Goal: Transaction & Acquisition: Book appointment/travel/reservation

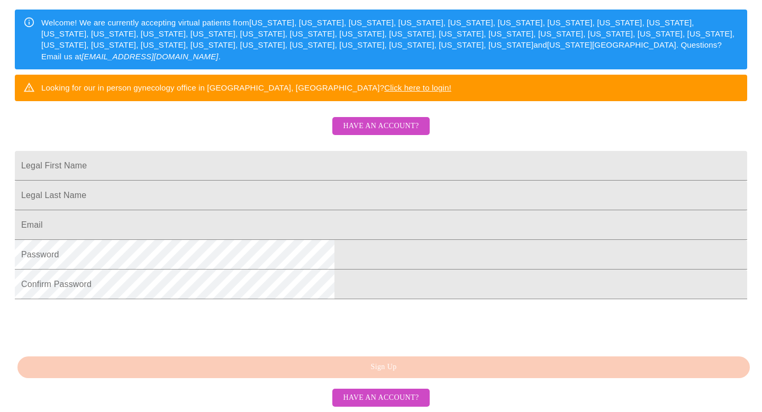
scroll to position [214, 0]
click at [339, 157] on input "Legal First Name" at bounding box center [381, 166] width 733 height 30
click at [371, 120] on span "Have an account?" at bounding box center [381, 126] width 76 height 13
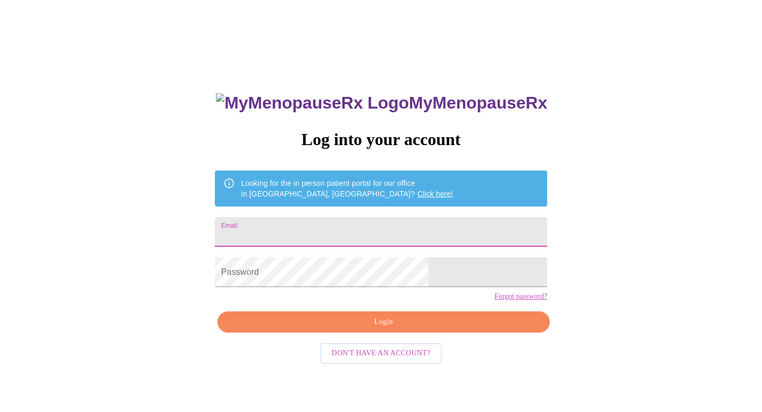
click at [334, 232] on input "Email" at bounding box center [381, 232] width 332 height 30
type input "[EMAIL_ADDRESS][DOMAIN_NAME]"
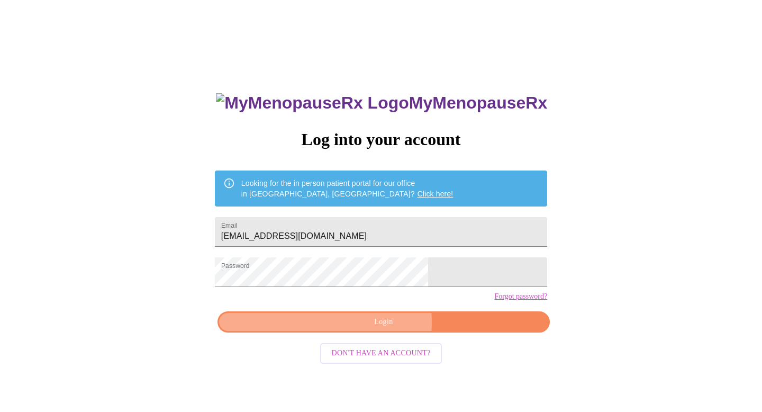
click at [367, 329] on span "Login" at bounding box center [384, 321] width 308 height 13
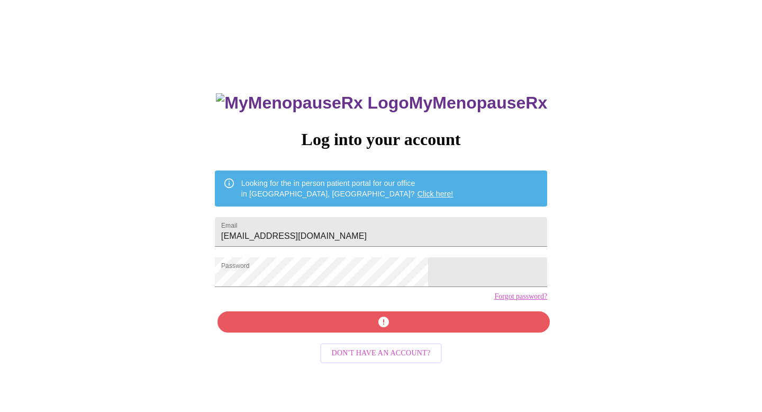
click at [372, 360] on span "Don't have an account?" at bounding box center [381, 353] width 99 height 13
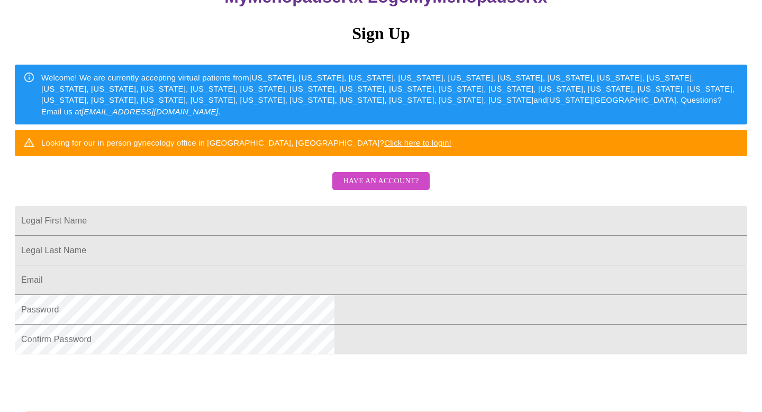
scroll to position [126, 0]
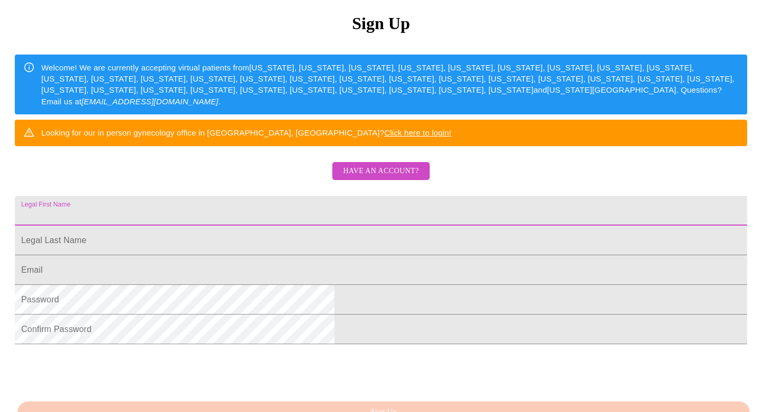
click at [290, 225] on input "Legal First Name" at bounding box center [381, 211] width 733 height 30
type input "[PERSON_NAME]"
type input "Shoosmith"
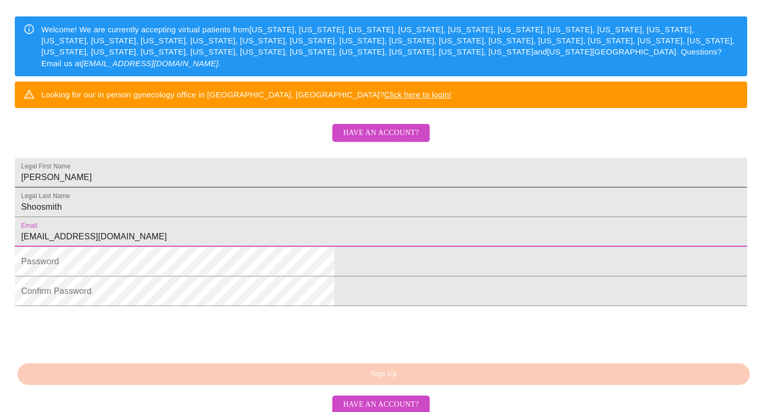
scroll to position [188, 0]
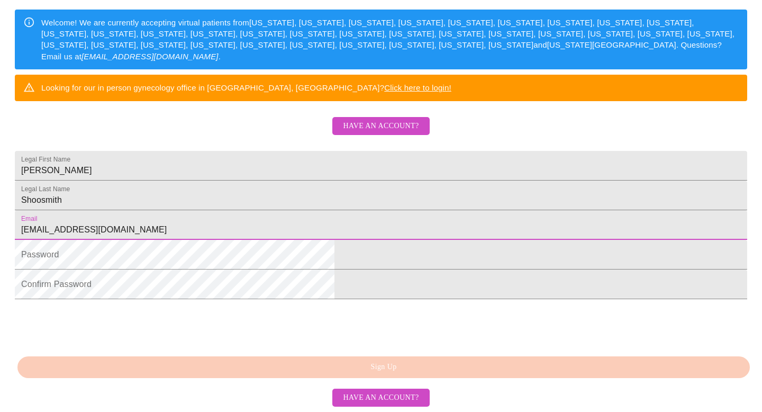
type input "[EMAIL_ADDRESS][DOMAIN_NAME]"
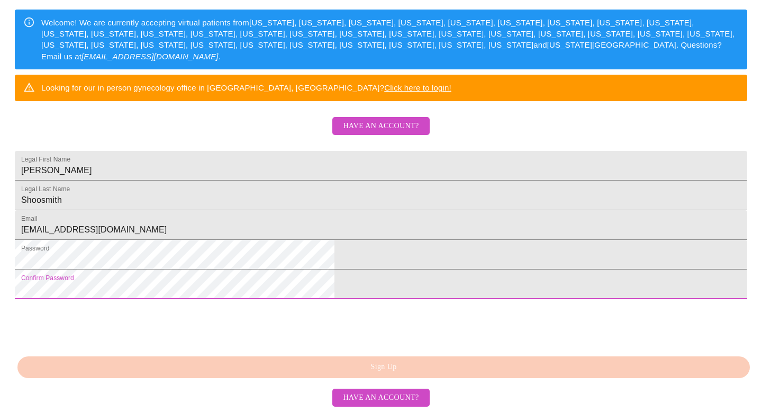
scroll to position [250, 0]
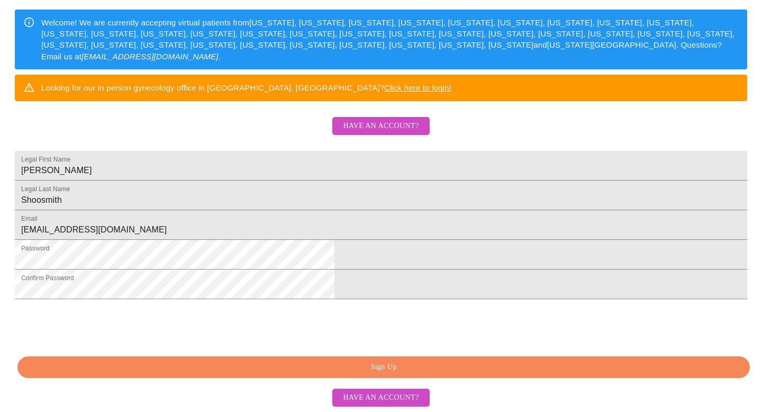
click at [387, 372] on span "Sign Up" at bounding box center [384, 366] width 708 height 13
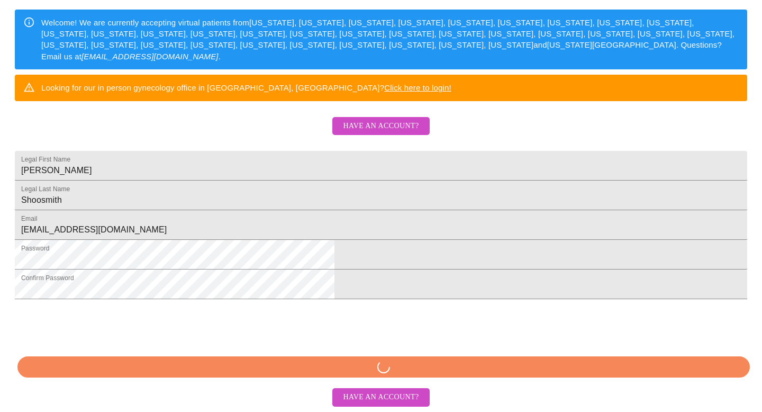
scroll to position [210, 0]
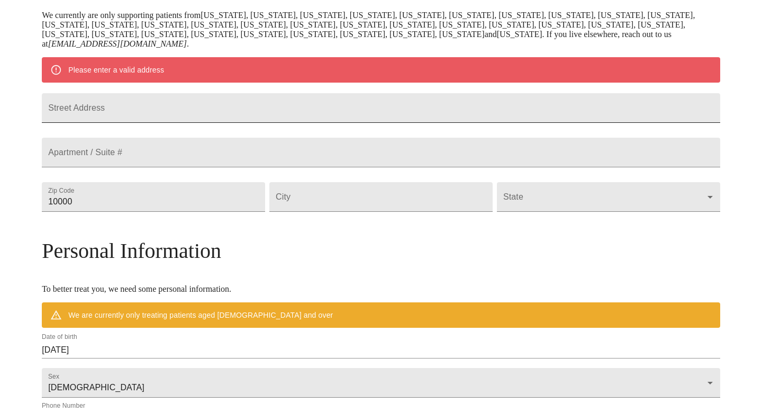
click at [175, 120] on input "Street Address" at bounding box center [381, 108] width 679 height 30
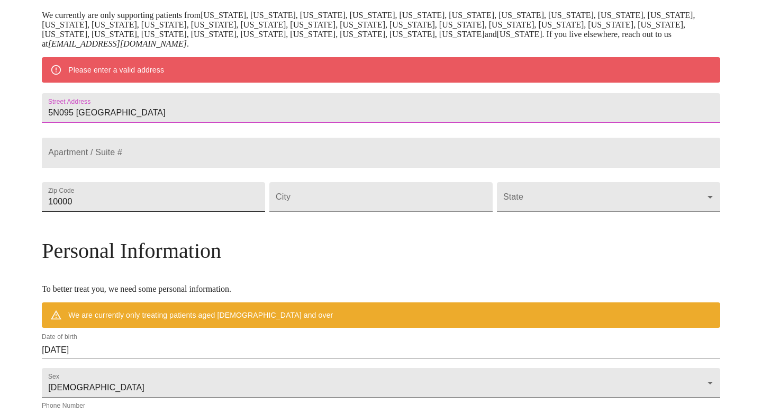
type input "5N095 [GEOGRAPHIC_DATA]"
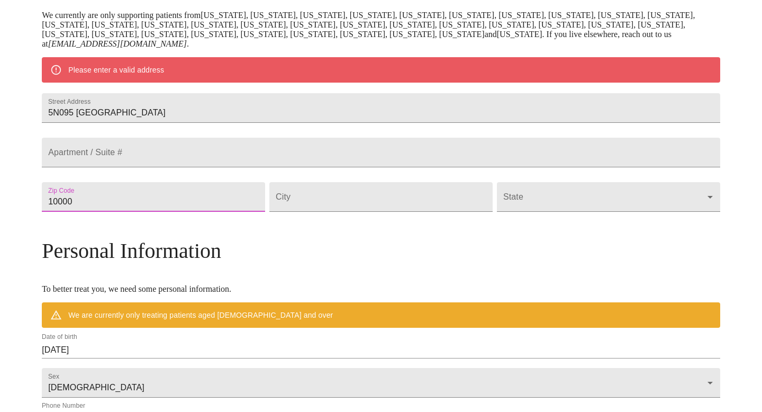
click at [160, 212] on input "10000" at bounding box center [153, 197] width 223 height 30
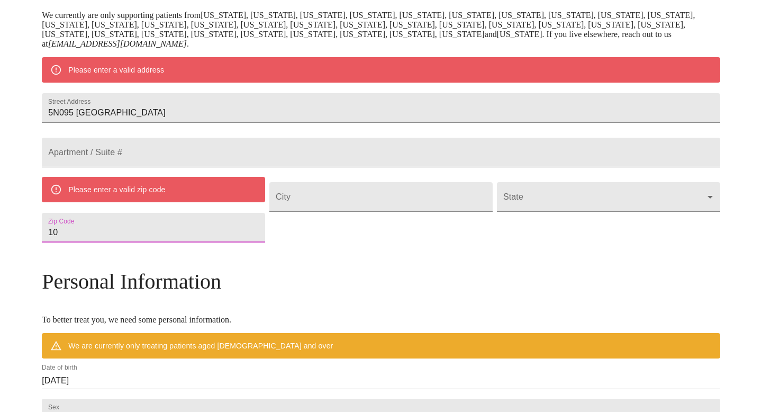
type input "1"
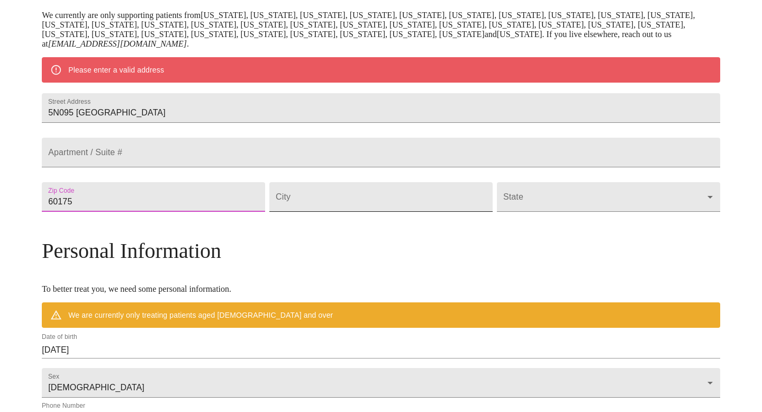
type input "60175"
click at [321, 212] on input "Street Address" at bounding box center [380, 197] width 223 height 30
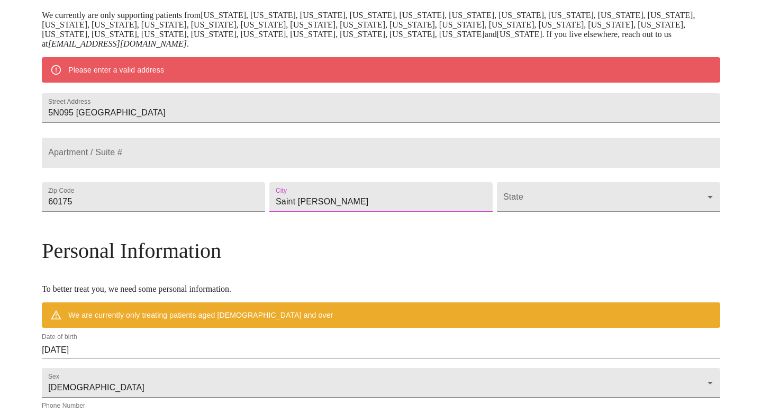
type input "Saint Charles"
drag, startPoint x: 429, startPoint y: 216, endPoint x: 491, endPoint y: 224, distance: 63.0
click at [491, 219] on div "Street Address 5N095 Prairie Rose Dr Apartment / Suite # Zip Code 60175 City Sa…" at bounding box center [381, 152] width 683 height 133
click at [491, 224] on body "MyMenopauseRx Welcome to MyMenopauseRx Since it's your first time here, you'll …" at bounding box center [381, 211] width 754 height 835
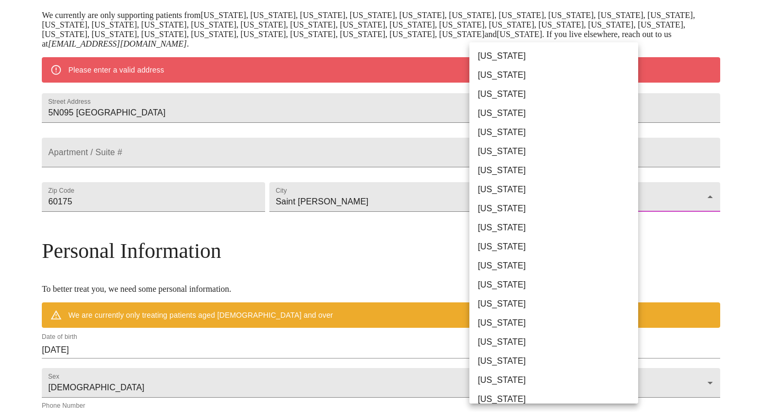
click at [498, 284] on li "Illinois" at bounding box center [553, 284] width 169 height 19
type input "Illinois"
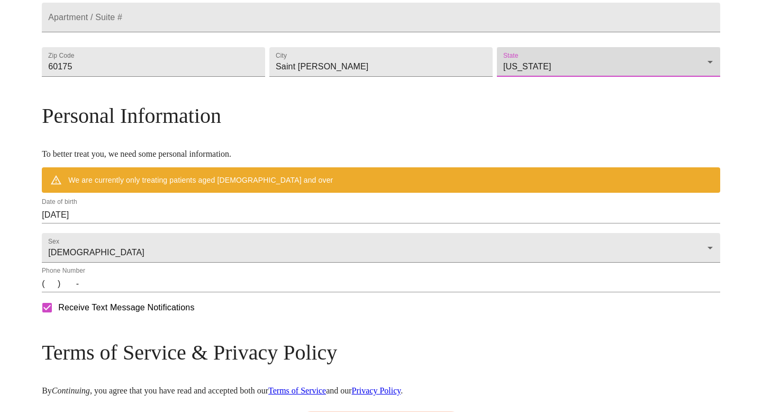
scroll to position [316, 0]
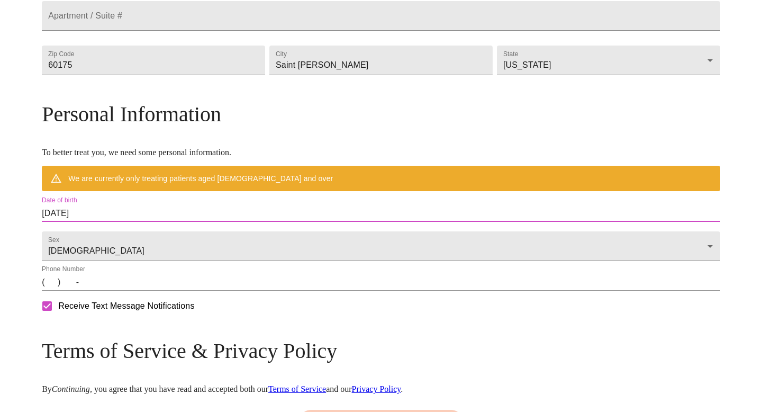
drag, startPoint x: 173, startPoint y: 238, endPoint x: 109, endPoint y: 231, distance: 64.4
click at [109, 231] on div "MyMenopauseRx Welcome to MyMenopauseRx Since it's your first time here, you'll …" at bounding box center [381, 90] width 679 height 804
click at [147, 222] on input "09/25/2025" at bounding box center [381, 213] width 679 height 17
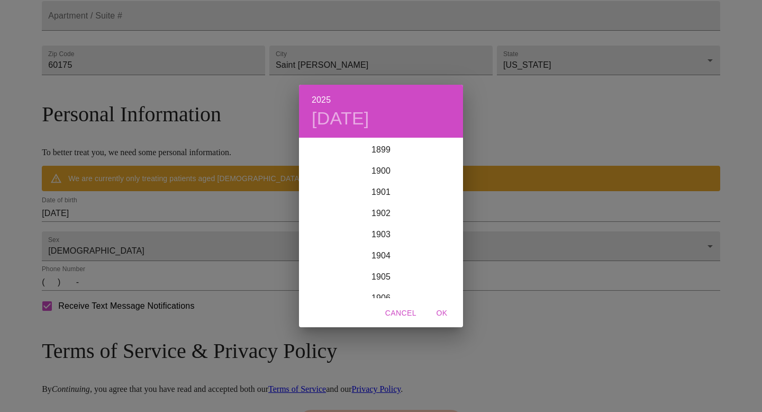
scroll to position [2604, 0]
click at [182, 254] on div "2025 Thu, Sep 25 1899 1900 1901 1902 1903 1904 1905 1906 1907 1908 1909 1910 19…" at bounding box center [381, 206] width 762 height 412
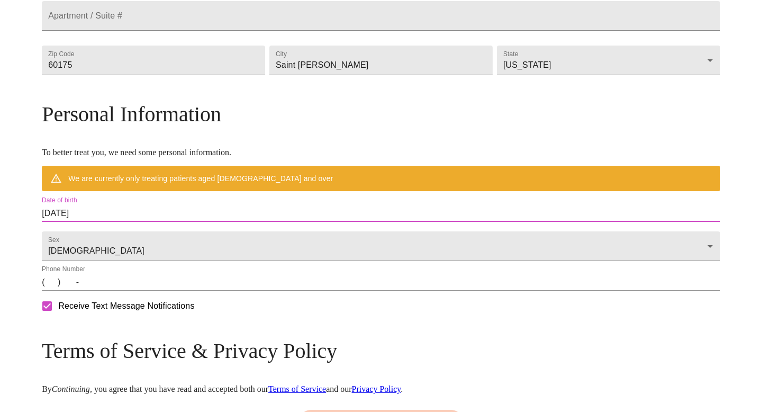
click at [177, 222] on input "09/25/2025" at bounding box center [381, 213] width 679 height 17
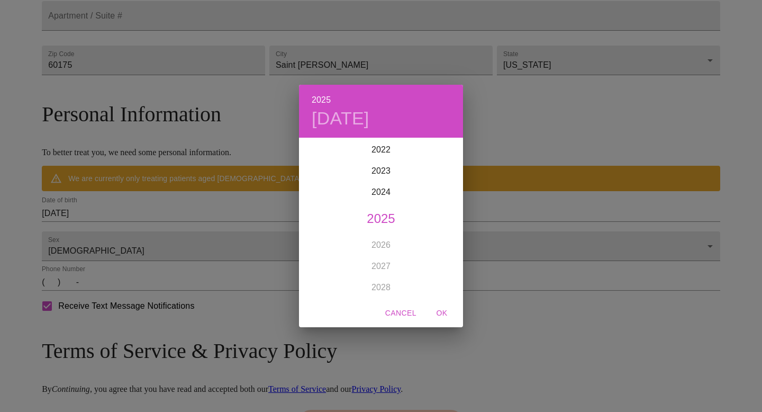
click at [176, 241] on div "2025 Thu, Sep 25 1899 1900 1901 1902 1903 1904 1905 1906 1907 1908 1909 1910 19…" at bounding box center [381, 206] width 762 height 412
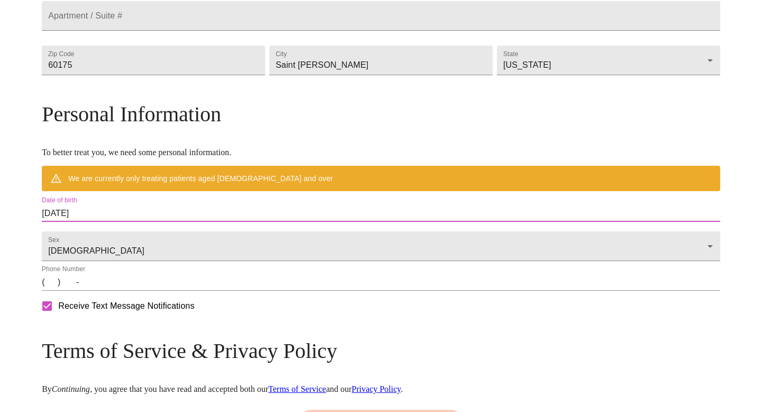
drag, startPoint x: 155, startPoint y: 239, endPoint x: 171, endPoint y: 237, distance: 16.6
click at [171, 222] on input "09/25/2025" at bounding box center [381, 213] width 679 height 17
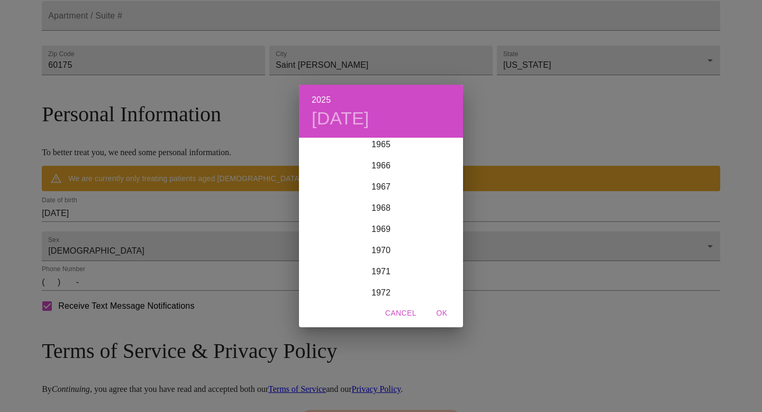
scroll to position [1404, 0]
click at [385, 271] on div "1971" at bounding box center [381, 269] width 164 height 21
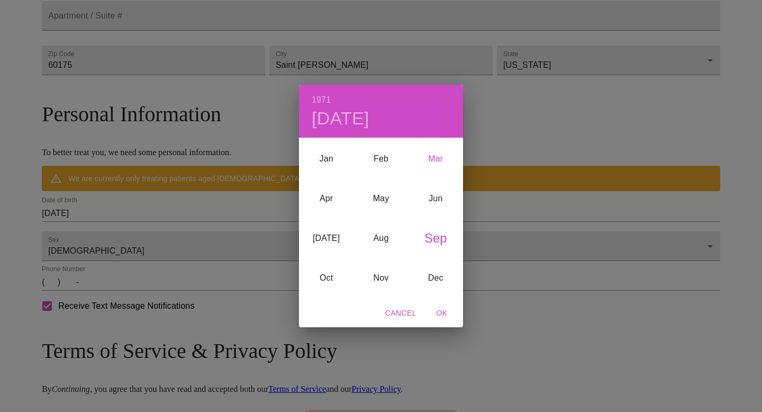
click at [436, 158] on div "Mar" at bounding box center [436, 159] width 55 height 40
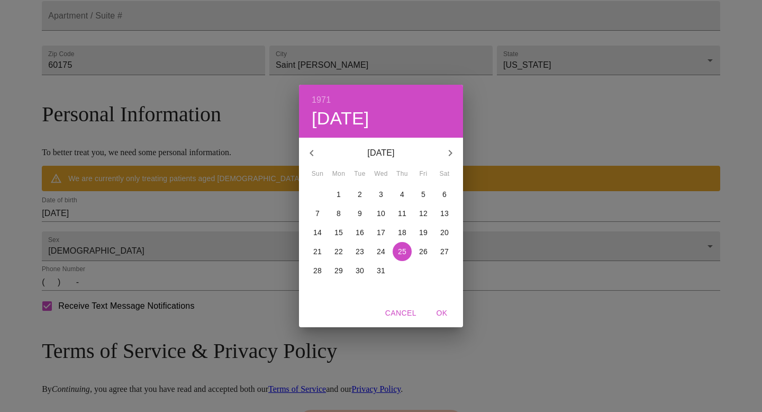
click at [381, 193] on p "3" at bounding box center [381, 194] width 4 height 11
click at [442, 313] on span "OK" at bounding box center [441, 312] width 25 height 13
type input "03/03/1971"
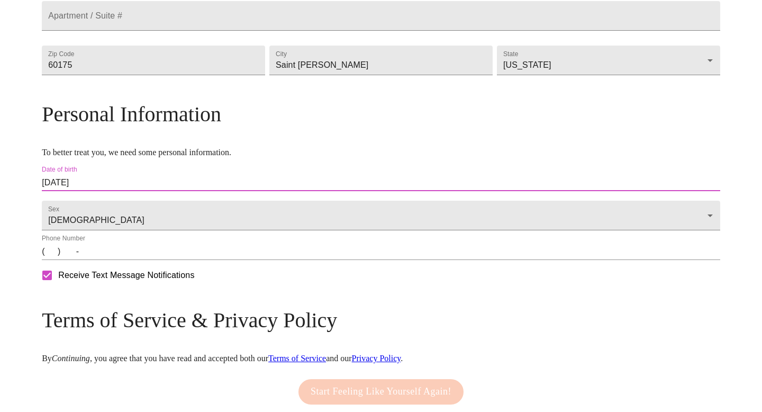
click at [139, 260] on input "(   )    -" at bounding box center [381, 251] width 679 height 17
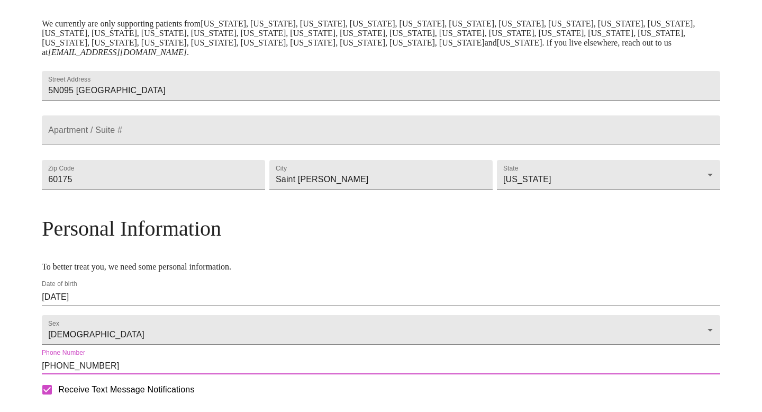
scroll to position [402, 0]
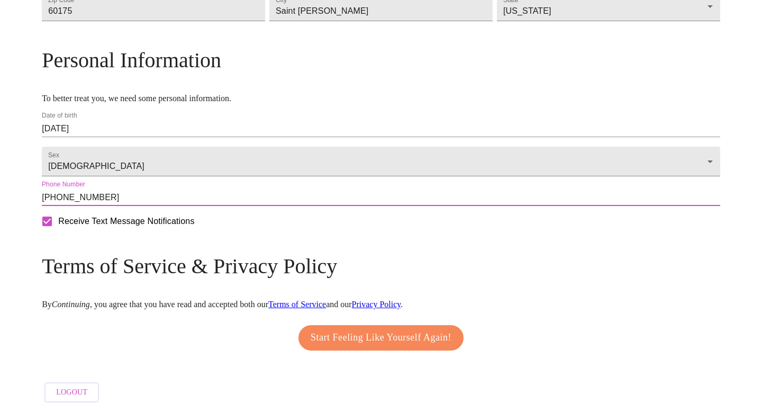
type input "(215) 694-5770"
click at [381, 335] on span "Start Feeling Like Yourself Again!" at bounding box center [381, 337] width 141 height 17
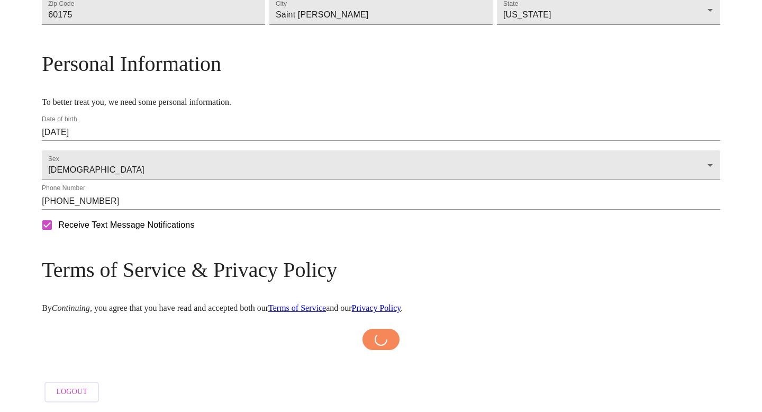
scroll to position [397, 0]
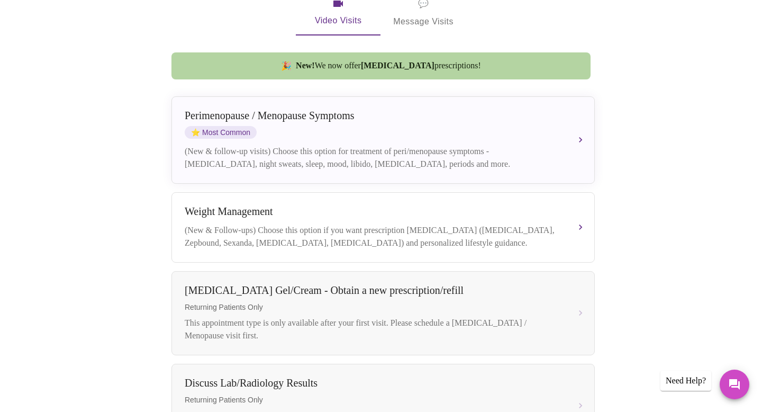
scroll to position [229, 0]
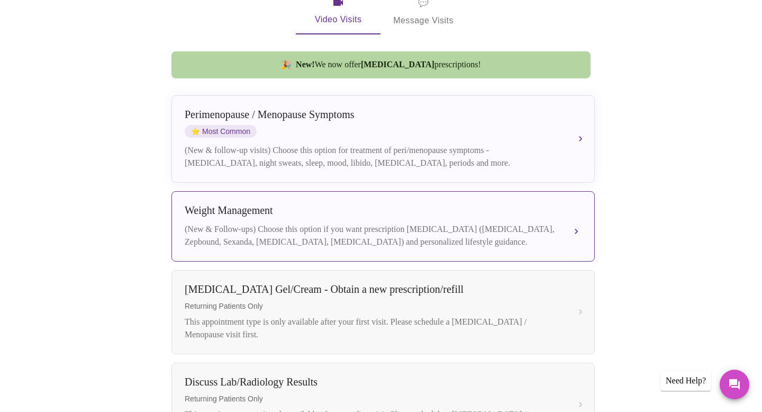
click at [576, 222] on button "Weight Management (New & Follow-ups) Choose this option if you want prescriptio…" at bounding box center [382, 226] width 423 height 70
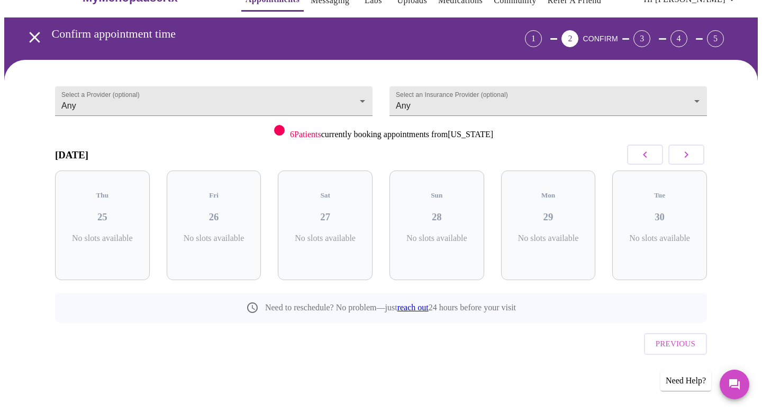
scroll to position [4, 0]
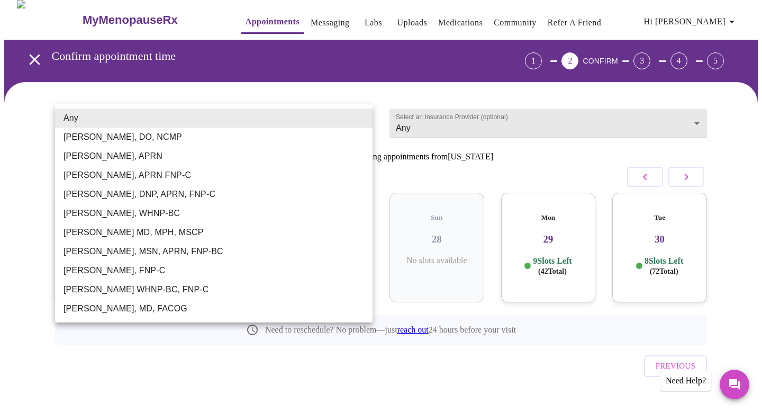
click at [363, 119] on body "MyMenopauseRx Appointments Messaging Labs Uploads Medications Community Refer a…" at bounding box center [381, 215] width 754 height 430
click at [150, 309] on li "Dr. Heather Krantz, MD, FACOG" at bounding box center [214, 308] width 318 height 19
type input "Dr. Heather Krantz, MD, FACOG"
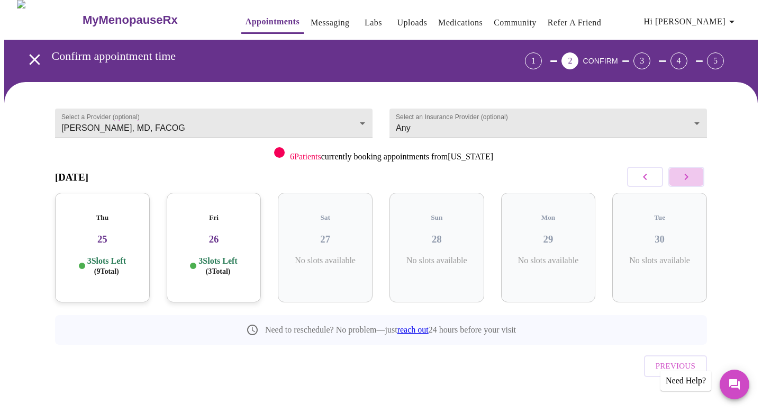
click at [690, 178] on icon "button" at bounding box center [686, 176] width 13 height 13
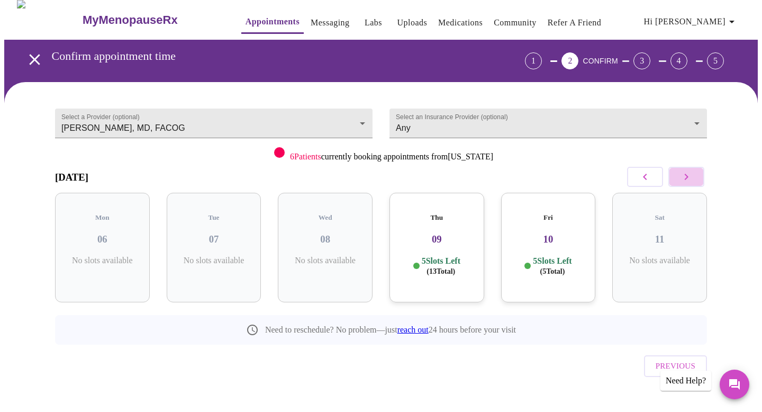
click at [690, 178] on icon "button" at bounding box center [686, 176] width 13 height 13
click at [451, 233] on h3 "15" at bounding box center [437, 239] width 78 height 12
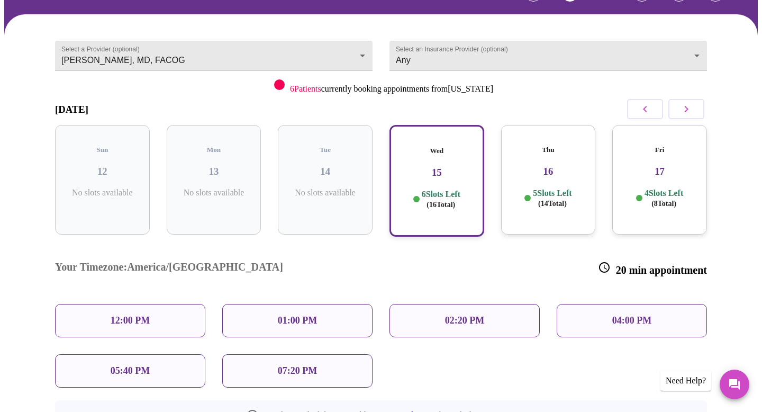
scroll to position [74, 0]
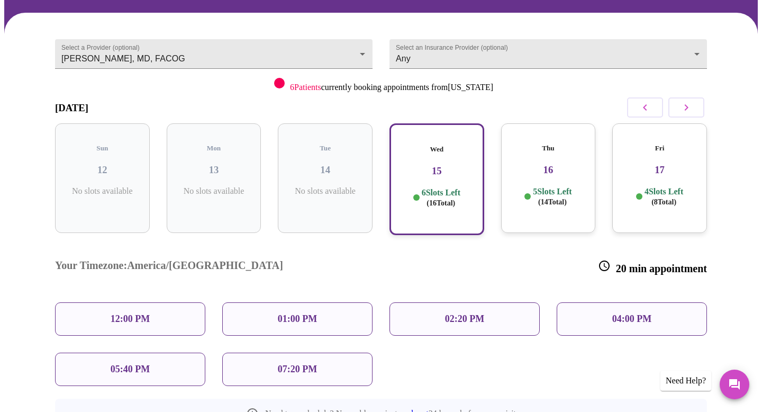
click at [307, 313] on p "01:00 PM" at bounding box center [297, 318] width 39 height 11
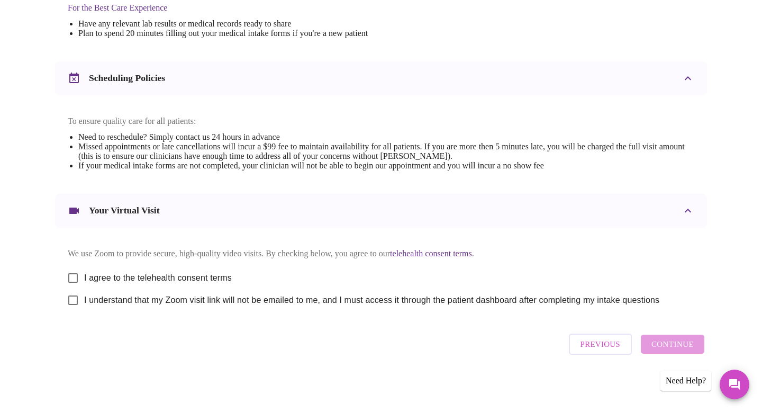
scroll to position [355, 0]
click at [74, 274] on input "I agree to the telehealth consent terms" at bounding box center [73, 278] width 22 height 22
checkbox input "true"
click at [74, 302] on input "I understand that my Zoom visit link will not be emailed to me, and I must acce…" at bounding box center [73, 300] width 22 height 22
checkbox input "true"
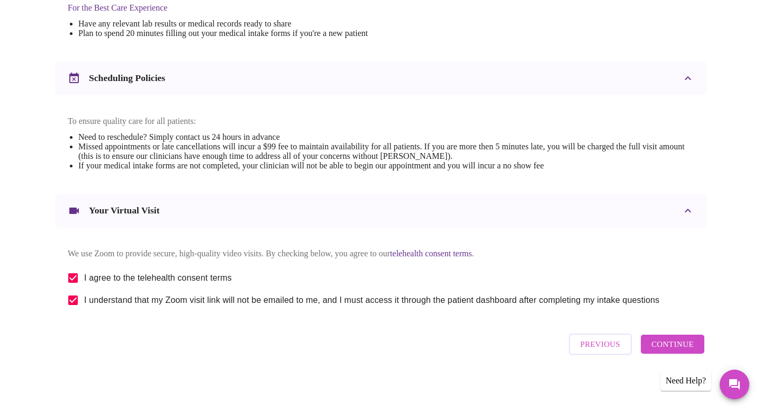
click at [675, 350] on span "Continue" at bounding box center [673, 344] width 42 height 14
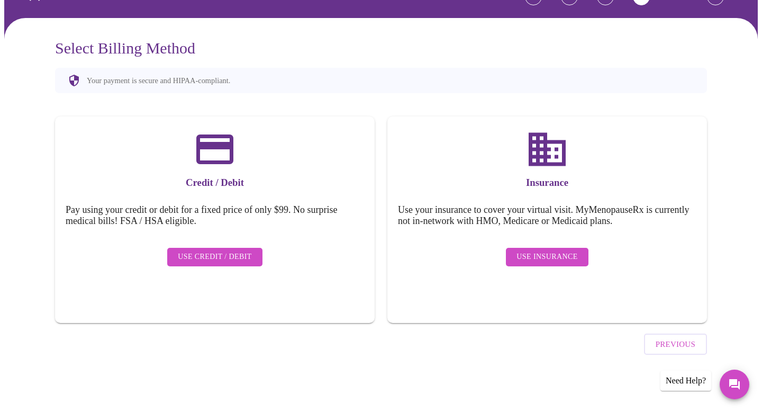
scroll to position [39, 0]
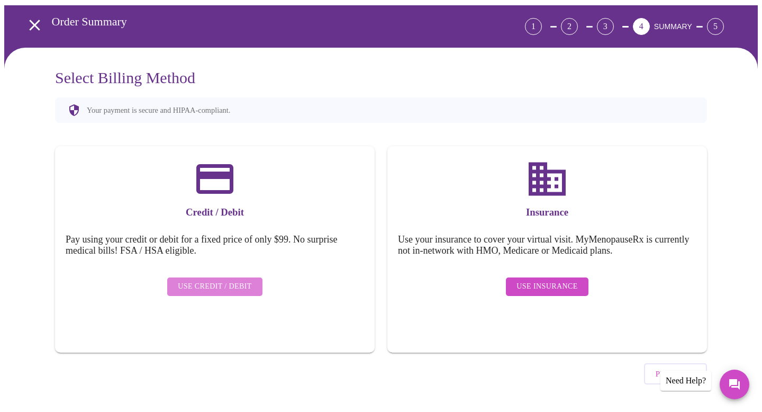
click at [227, 280] on span "Use Credit / Debit" at bounding box center [215, 286] width 74 height 13
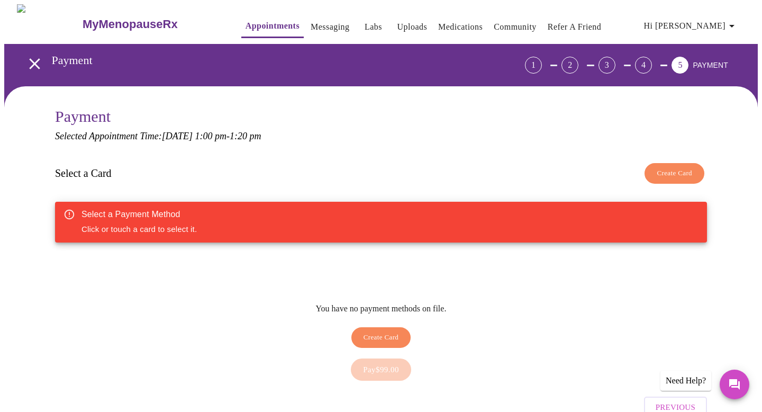
click at [29, 58] on icon "open drawer" at bounding box center [34, 63] width 11 height 11
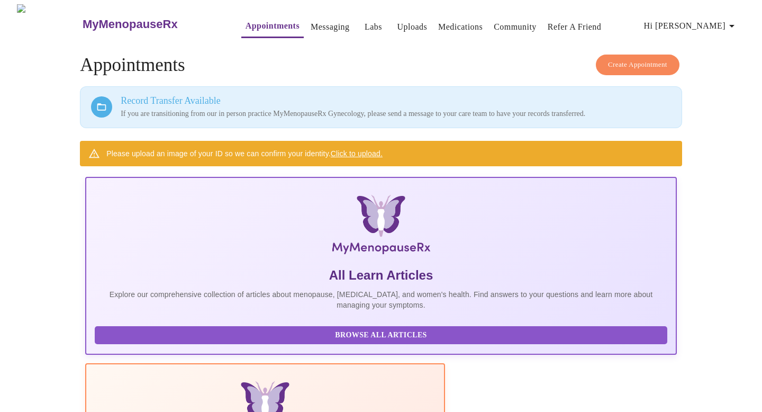
click at [311, 22] on link "Messaging" at bounding box center [330, 27] width 39 height 15
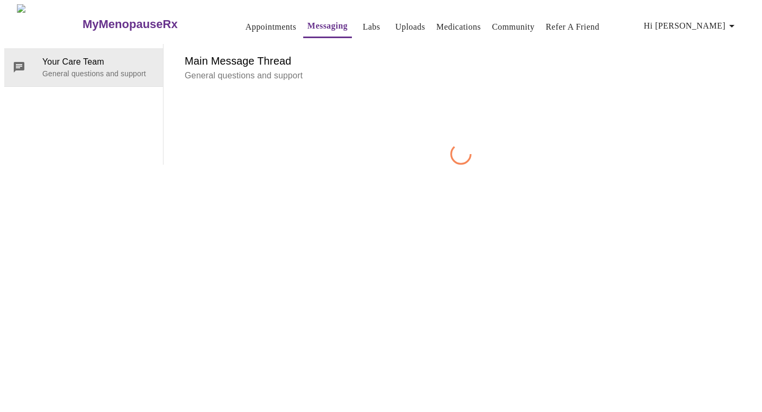
scroll to position [40, 0]
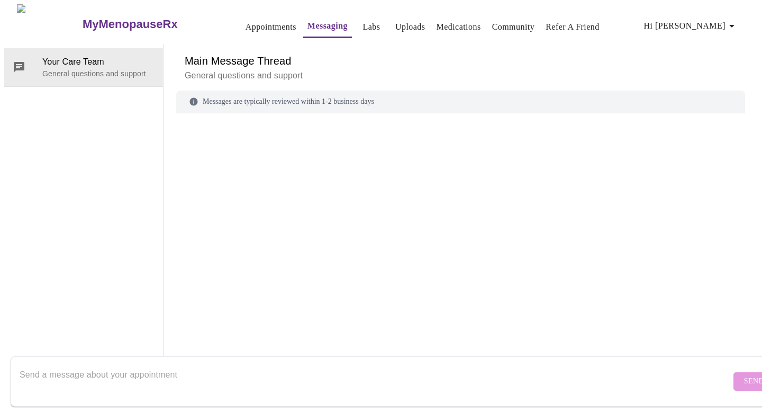
click at [270, 91] on div "Messages are typically reviewed within 1-2 business days" at bounding box center [460, 102] width 569 height 23
click at [207, 370] on textarea "Send a message about your appointment" at bounding box center [375, 381] width 711 height 34
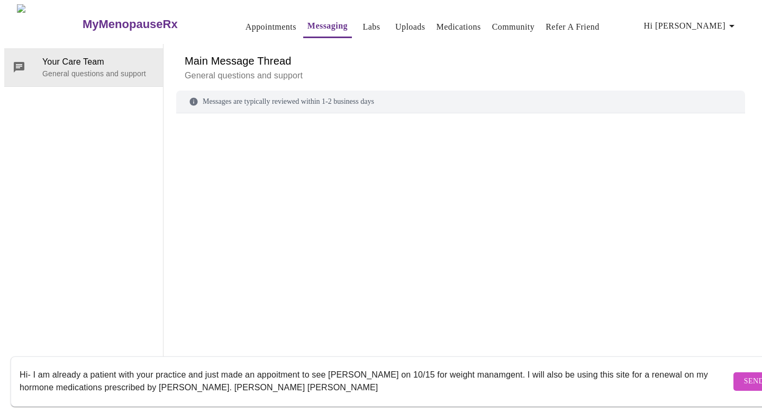
type textarea "Hi- I am already a patient with your practice and just made an appoitment to se…"
click at [744, 375] on span "Send" at bounding box center [754, 381] width 20 height 13
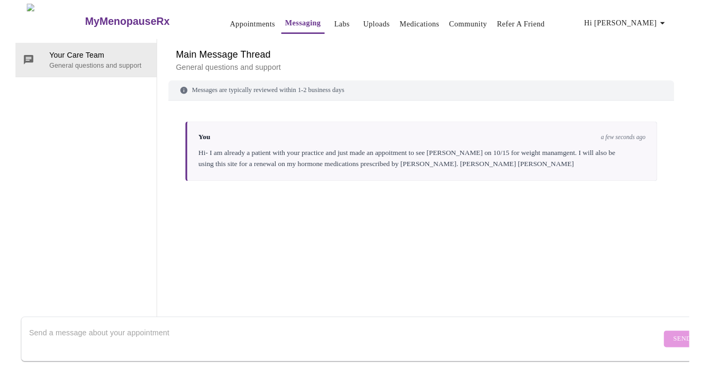
scroll to position [0, 0]
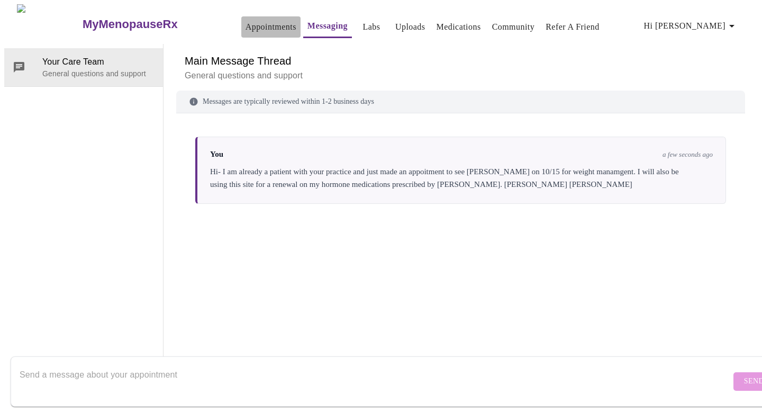
click at [246, 23] on link "Appointments" at bounding box center [271, 27] width 51 height 15
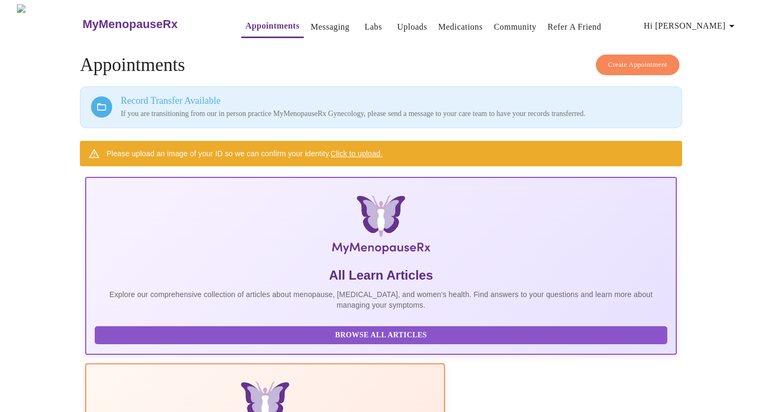
click at [352, 151] on link "Click to upload." at bounding box center [357, 153] width 52 height 8
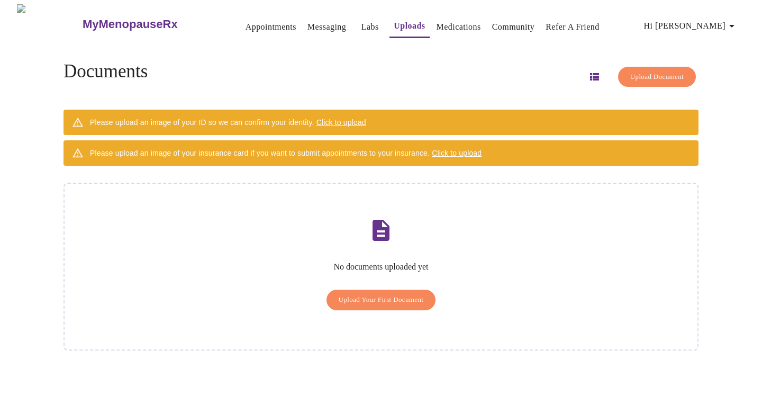
click at [397, 294] on span "Upload Your First Document" at bounding box center [381, 300] width 85 height 12
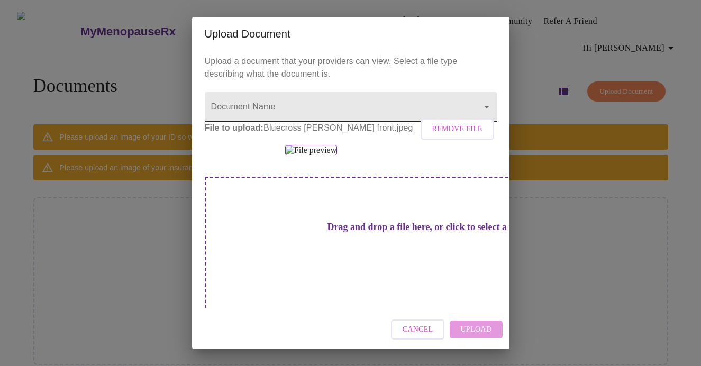
click at [287, 109] on body "MyMenopauseRx Appointments Messaging Labs Uploads Medications Community Refer a…" at bounding box center [350, 193] width 693 height 378
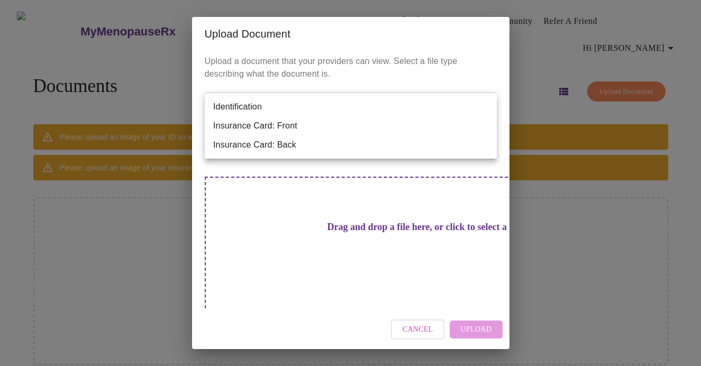
click at [283, 126] on li "Insurance Card: Front" at bounding box center [351, 125] width 292 height 19
type input "Insurance Card: Front"
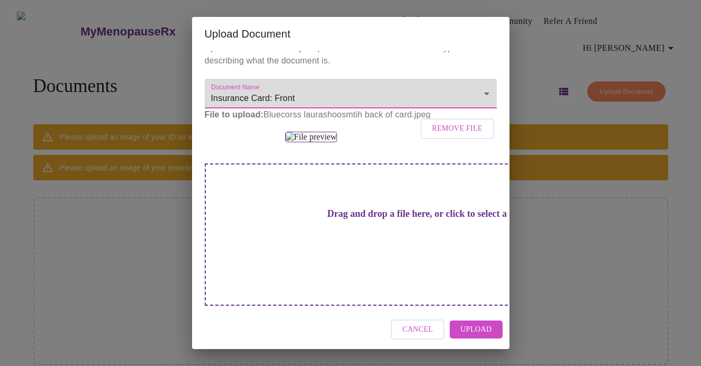
scroll to position [135, 0]
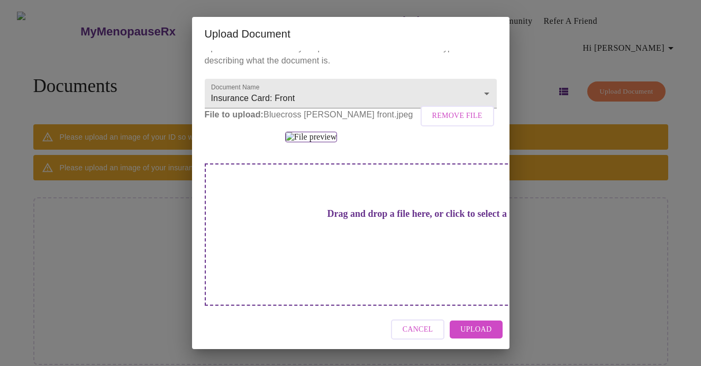
click at [346, 229] on div "Drag and drop a file here, or click to select a file" at bounding box center [425, 235] width 440 height 142
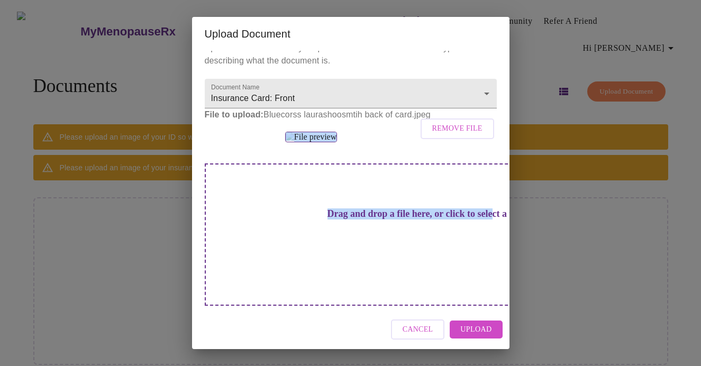
drag, startPoint x: 348, startPoint y: 256, endPoint x: 690, endPoint y: 59, distance: 393.8
click at [690, 59] on div "Upload Document Upload a document that your providers can view. Select a file t…" at bounding box center [350, 183] width 701 height 366
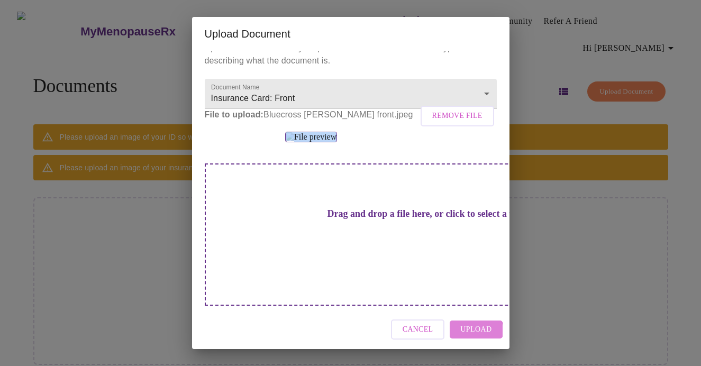
click at [477, 330] on span "Upload" at bounding box center [475, 329] width 31 height 13
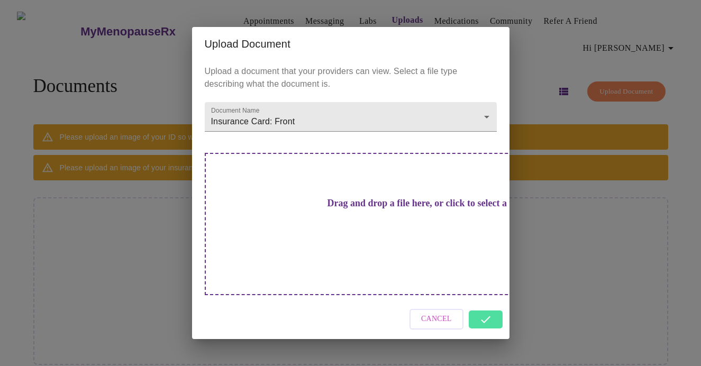
scroll to position [0, 0]
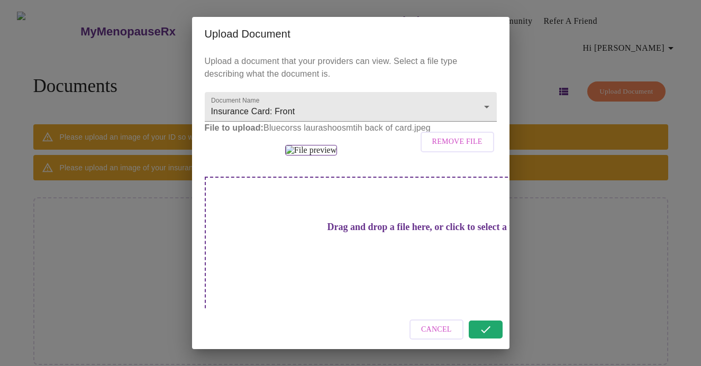
click at [464, 156] on div at bounding box center [351, 150] width 292 height 11
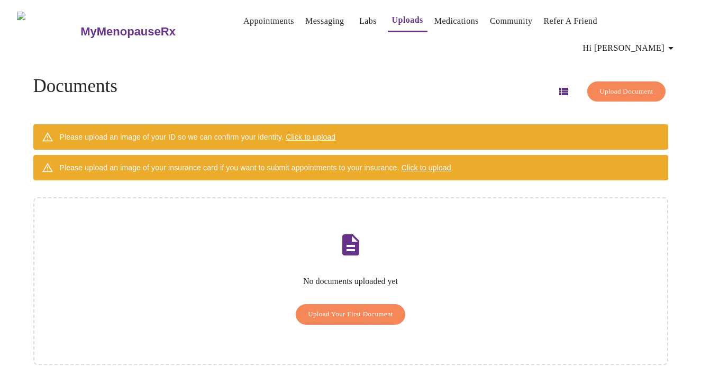
click at [485, 124] on div "Please upload an image of your ID so we can confirm your identity. Click to upl…" at bounding box center [350, 136] width 635 height 25
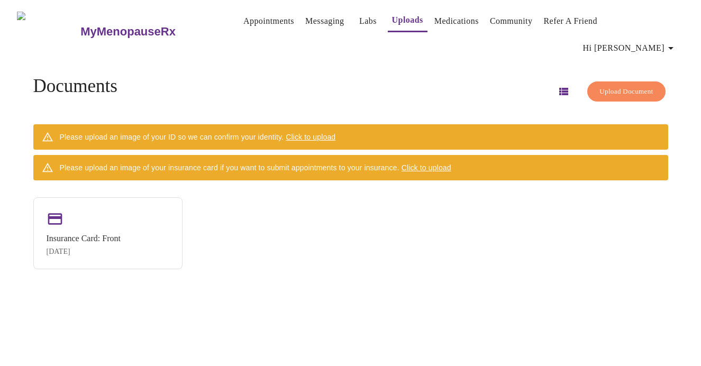
click at [448, 164] on span "Click to upload" at bounding box center [427, 168] width 50 height 8
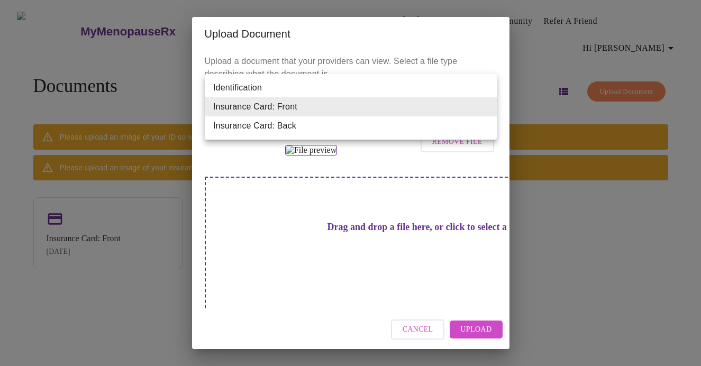
click at [487, 109] on body "MyMenopauseRx Appointments Messaging Labs Uploads Medications Community Refer a…" at bounding box center [350, 187] width 693 height 366
click at [469, 131] on li "Insurance Card: Back" at bounding box center [351, 125] width 292 height 19
type input "Insurance Card: Back"
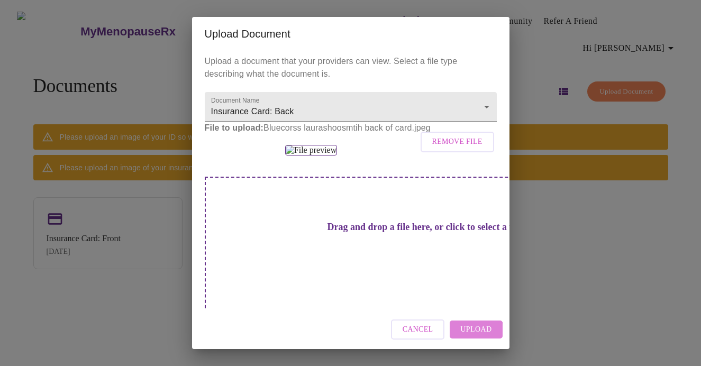
click at [477, 331] on span "Upload" at bounding box center [475, 329] width 31 height 13
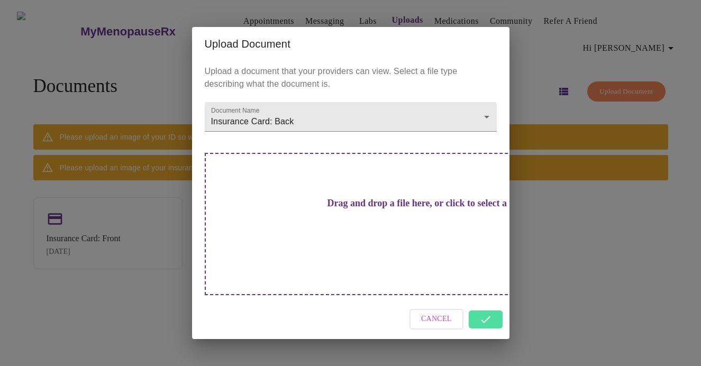
click at [490, 303] on div "Cancel" at bounding box center [351, 320] width 318 height 40
click at [596, 240] on div "Upload Document Upload a document that your providers can view. Select a file t…" at bounding box center [350, 183] width 701 height 366
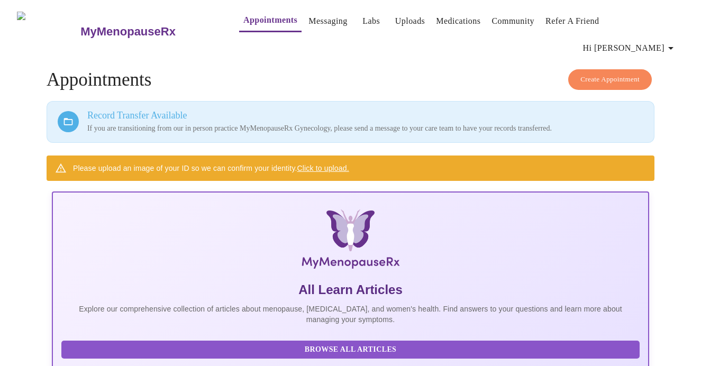
click at [320, 164] on link "Click to upload." at bounding box center [323, 168] width 52 height 8
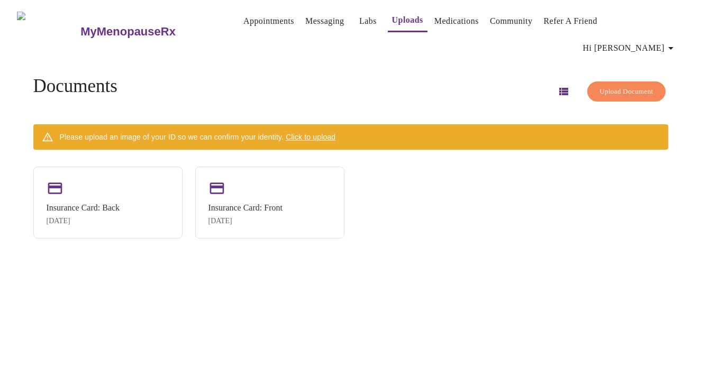
click at [609, 85] on div "Upload Document" at bounding box center [609, 91] width 117 height 31
click at [608, 86] on span "Upload Document" at bounding box center [626, 92] width 53 height 12
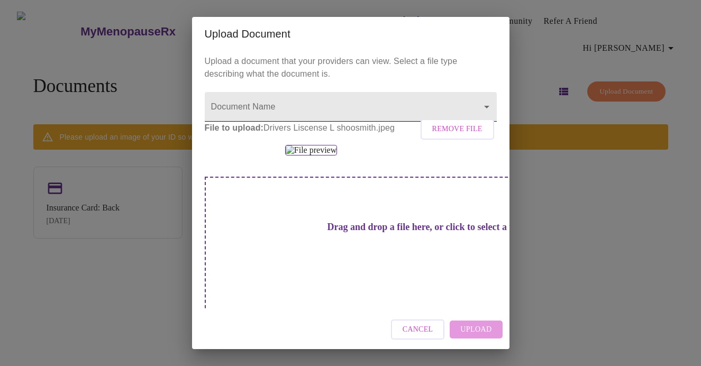
click at [488, 105] on body "MyMenopauseRx Appointments Messaging Labs Uploads Medications Community Refer a…" at bounding box center [350, 187] width 693 height 366
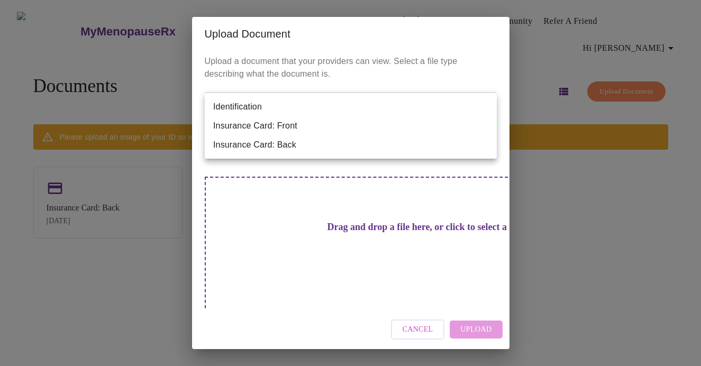
click at [444, 126] on li "Insurance Card: Front" at bounding box center [351, 125] width 292 height 19
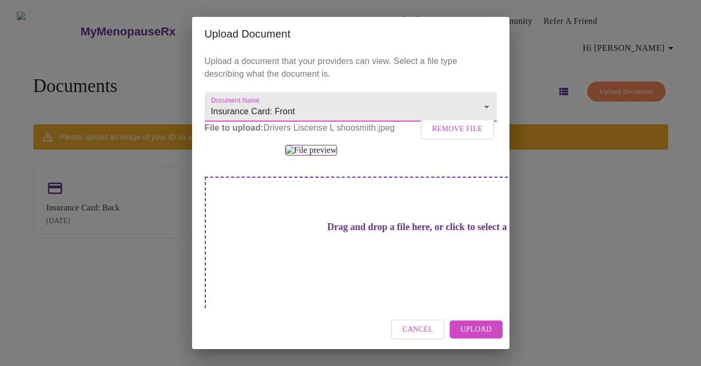
click at [485, 106] on body "MyMenopauseRx Appointments Messaging Labs Uploads Medications Community Refer a…" at bounding box center [350, 187] width 693 height 366
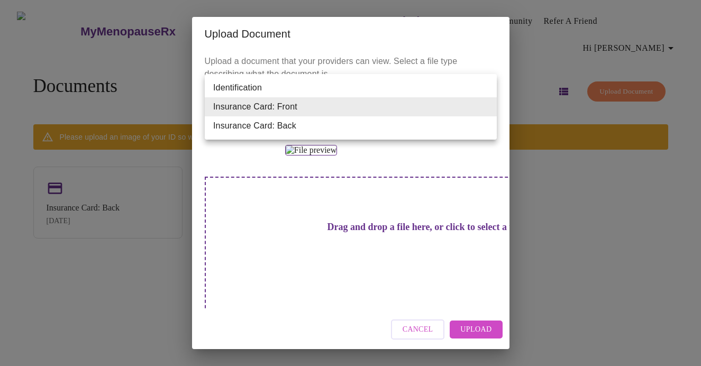
click at [428, 91] on li "Identification" at bounding box center [351, 87] width 292 height 19
type input "Identification"
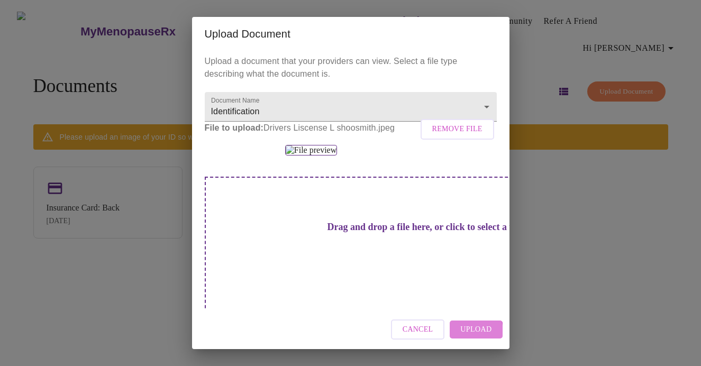
click at [474, 331] on span "Upload" at bounding box center [475, 329] width 31 height 13
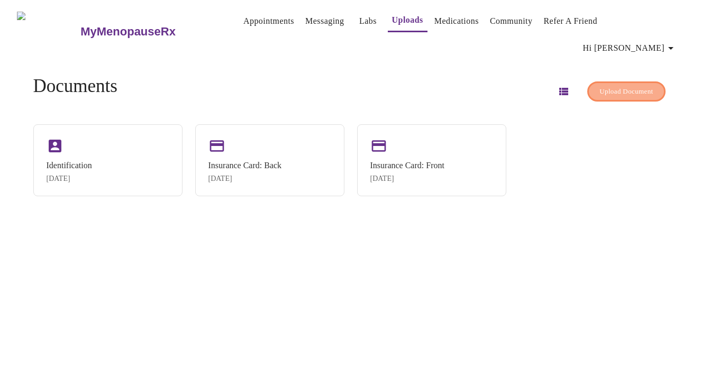
click at [607, 86] on span "Upload Document" at bounding box center [626, 92] width 53 height 12
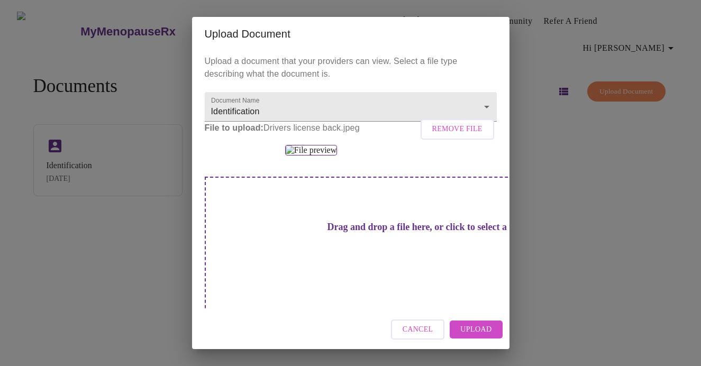
click at [481, 331] on span "Upload" at bounding box center [475, 329] width 31 height 13
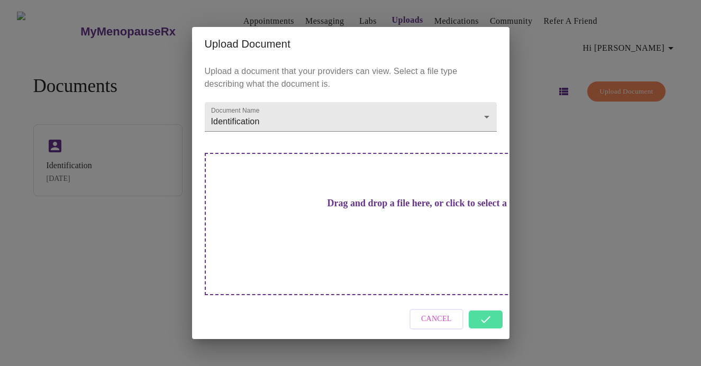
click at [487, 304] on div "Cancel" at bounding box center [351, 320] width 318 height 40
click at [449, 313] on span "Cancel" at bounding box center [436, 319] width 31 height 13
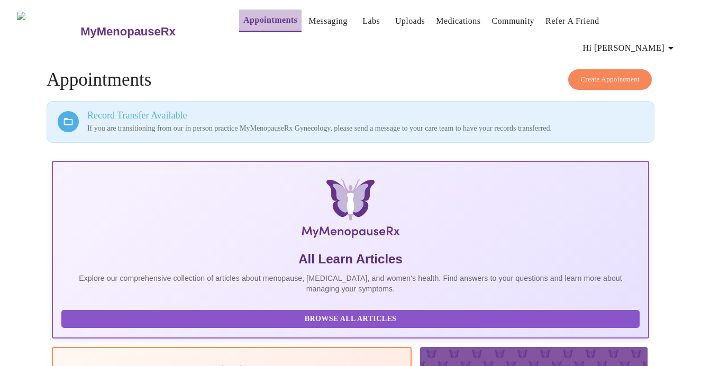
click at [246, 22] on link "Appointments" at bounding box center [270, 20] width 54 height 15
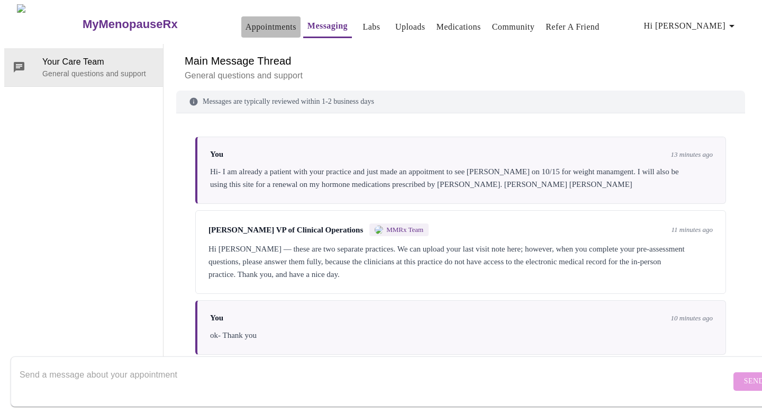
click at [246, 22] on link "Appointments" at bounding box center [271, 27] width 51 height 15
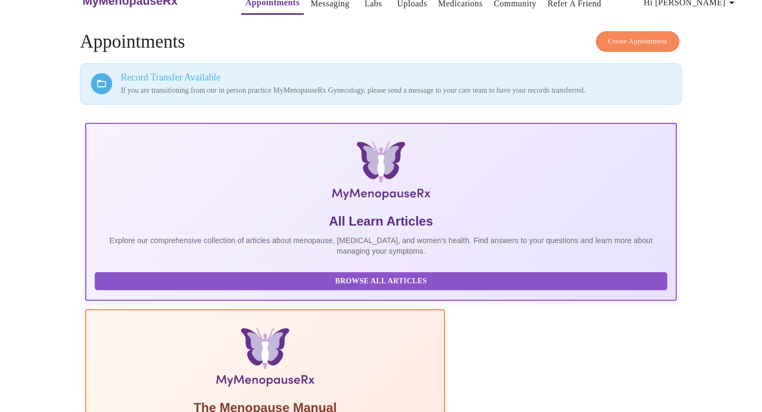
scroll to position [40, 0]
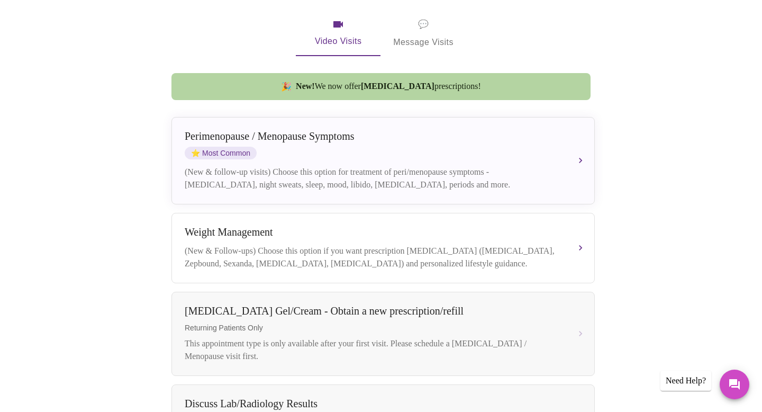
scroll to position [209, 0]
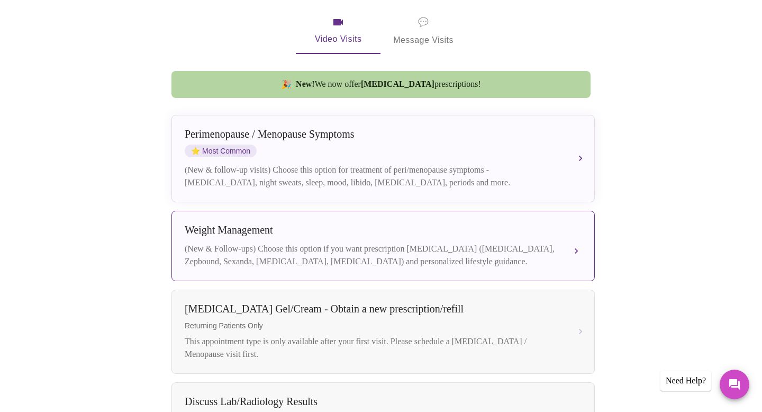
click at [541, 243] on div "(New & Follow-ups) Choose this option if you want prescription weight managemen…" at bounding box center [373, 254] width 376 height 25
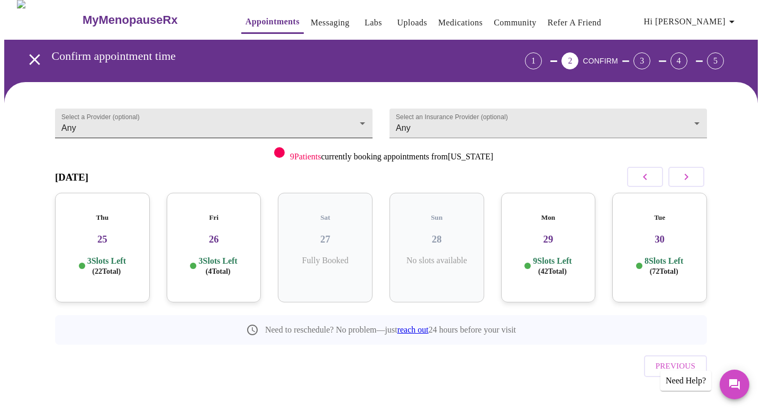
click at [364, 116] on body "MyMenopauseRx Appointments Messaging Labs Uploads Medications Community Refer a…" at bounding box center [381, 215] width 754 height 430
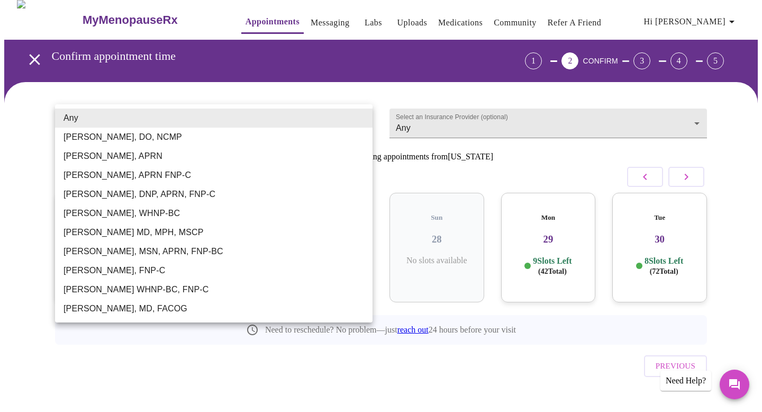
click at [198, 313] on li "Dr. Heather Krantz, MD, FACOG" at bounding box center [214, 308] width 318 height 19
type input "Dr. Heather Krantz, MD, FACOG"
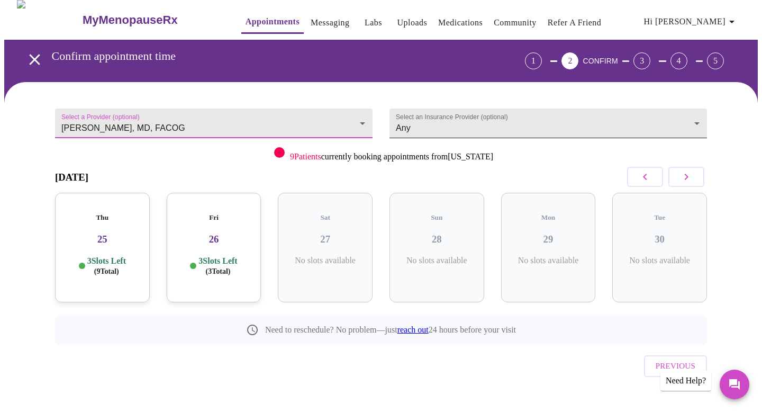
click at [697, 119] on body "MyMenopauseRx Appointments Messaging Labs Uploads Medications Community Refer a…" at bounding box center [381, 215] width 754 height 430
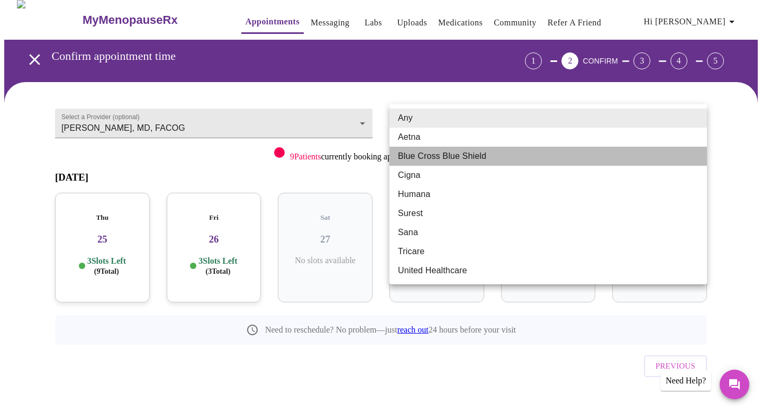
click at [640, 158] on li "Blue Cross Blue Shield" at bounding box center [549, 156] width 318 height 19
type input "Blue Cross Blue Shield"
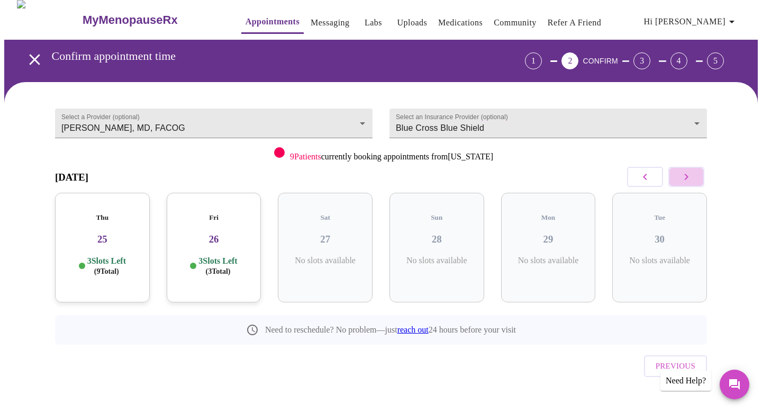
click at [690, 174] on icon "button" at bounding box center [686, 176] width 13 height 13
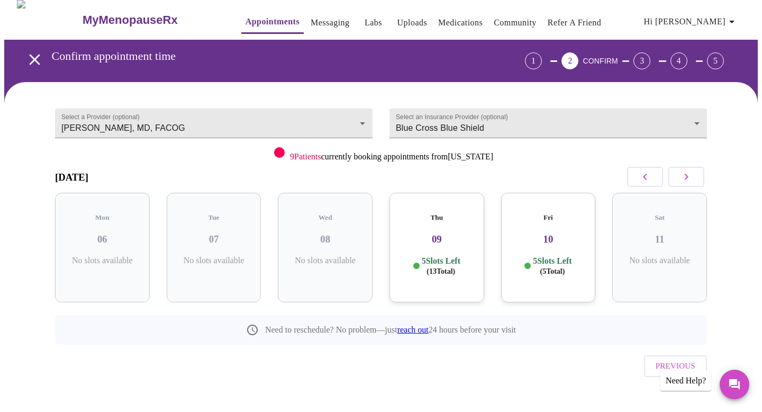
click at [690, 174] on icon "button" at bounding box center [686, 176] width 13 height 13
click at [454, 236] on div "Wed 15 6 Slots Left ( 16 Total)" at bounding box center [437, 248] width 95 height 110
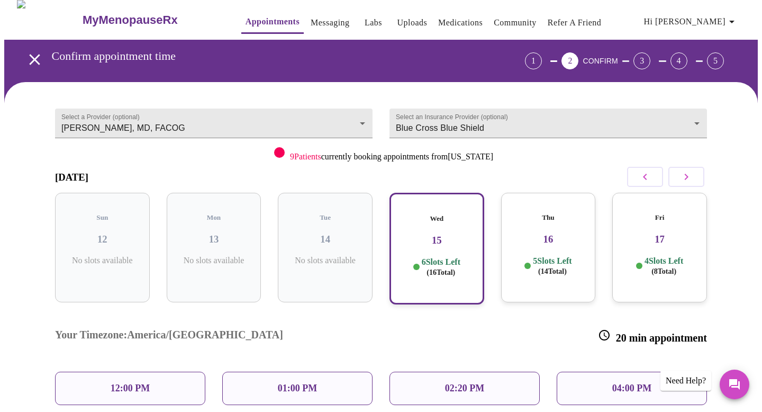
click at [331, 372] on div "01:00 PM" at bounding box center [297, 388] width 150 height 33
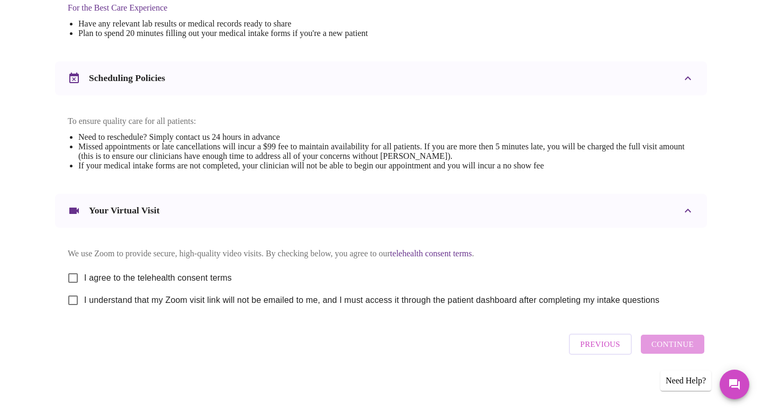
scroll to position [355, 0]
click at [73, 275] on input "I agree to the telehealth consent terms" at bounding box center [73, 278] width 22 height 22
checkbox input "true"
click at [76, 301] on input "I understand that my Zoom visit link will not be emailed to me, and I must acce…" at bounding box center [73, 300] width 22 height 22
checkbox input "true"
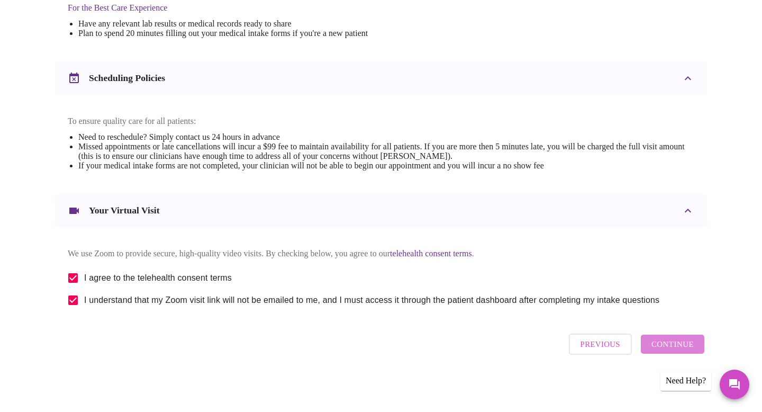
click at [683, 349] on span "Continue" at bounding box center [673, 344] width 42 height 14
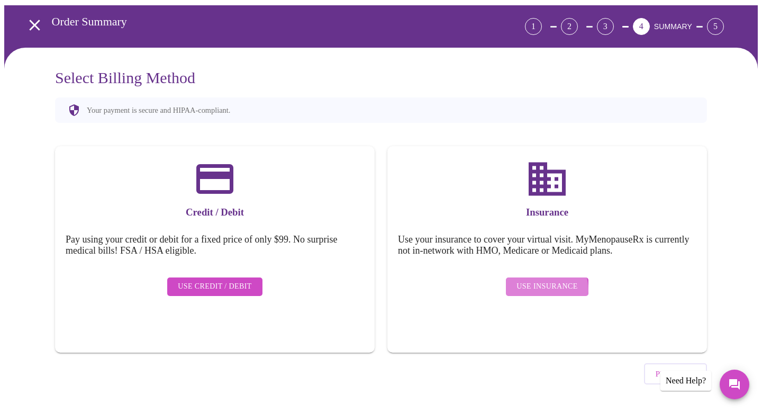
click at [544, 281] on span "Use Insurance" at bounding box center [547, 286] width 61 height 13
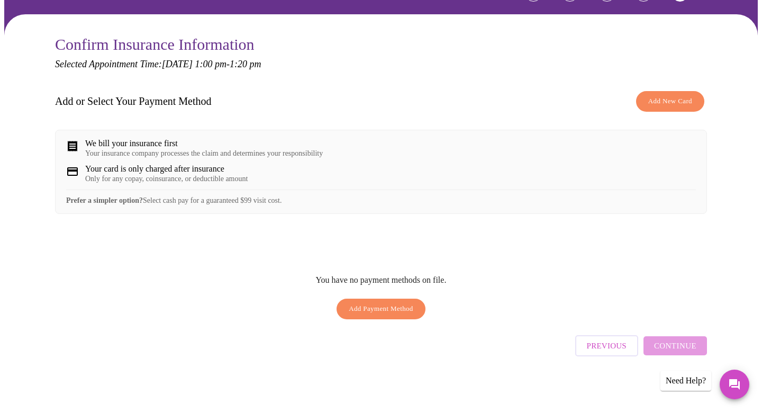
scroll to position [74, 0]
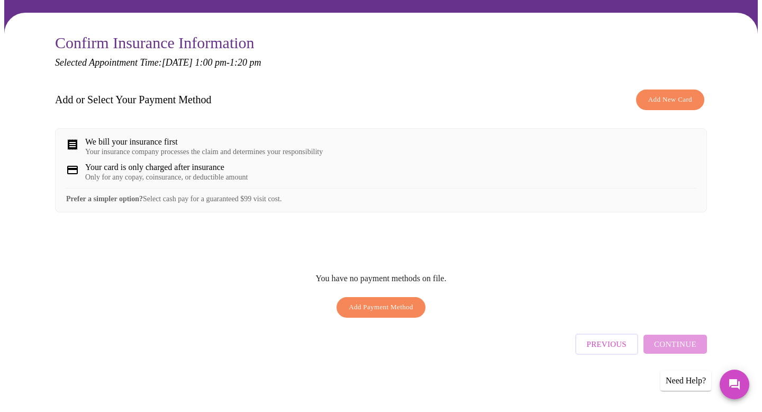
click at [404, 313] on span "Add Payment Method" at bounding box center [381, 307] width 65 height 12
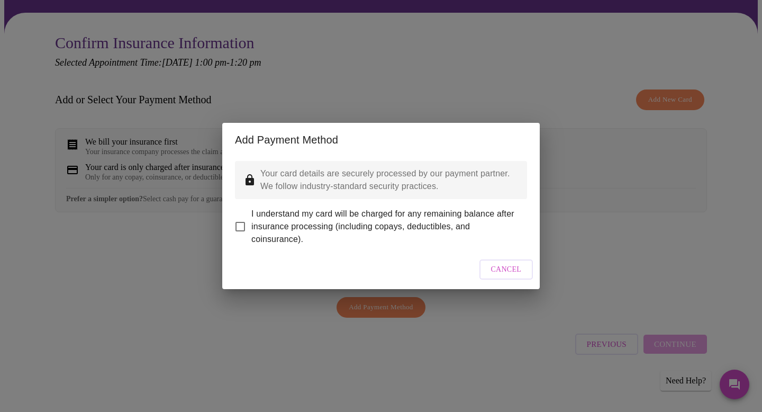
click at [239, 222] on input "I understand my card will be charged for any remaining balance after insurance …" at bounding box center [240, 226] width 22 height 22
checkbox input "true"
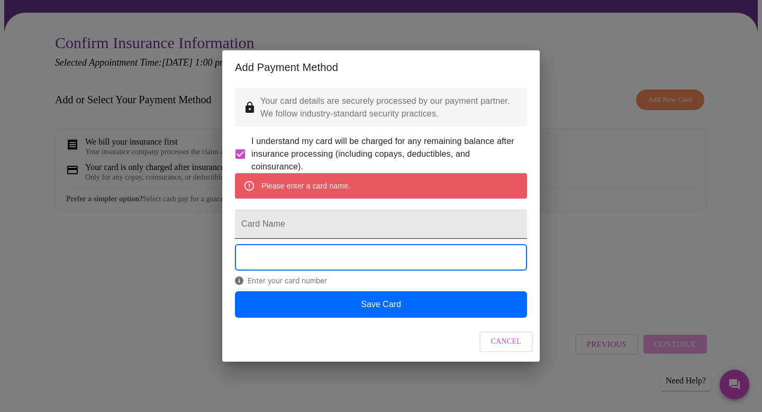
click at [270, 228] on input "Card Name" at bounding box center [381, 224] width 292 height 30
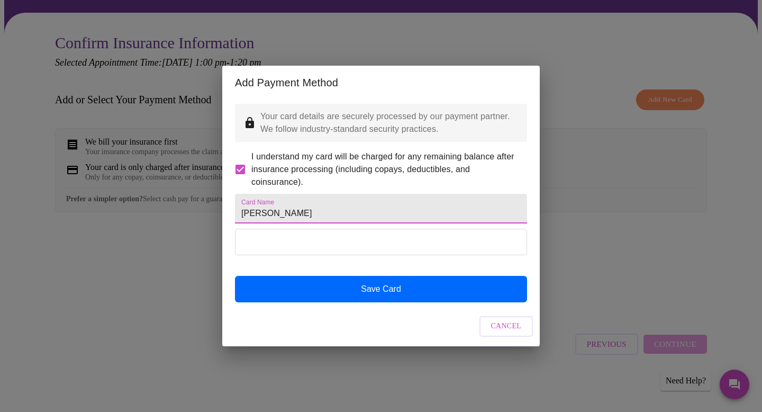
type input "Laura Shoosmith"
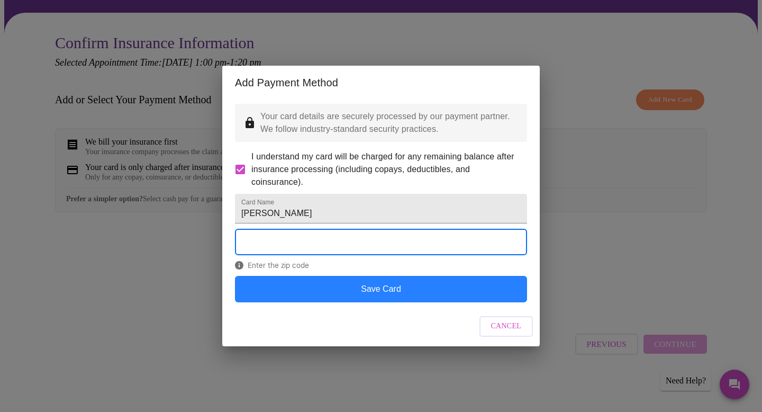
click at [380, 302] on button "Save Card" at bounding box center [381, 289] width 292 height 26
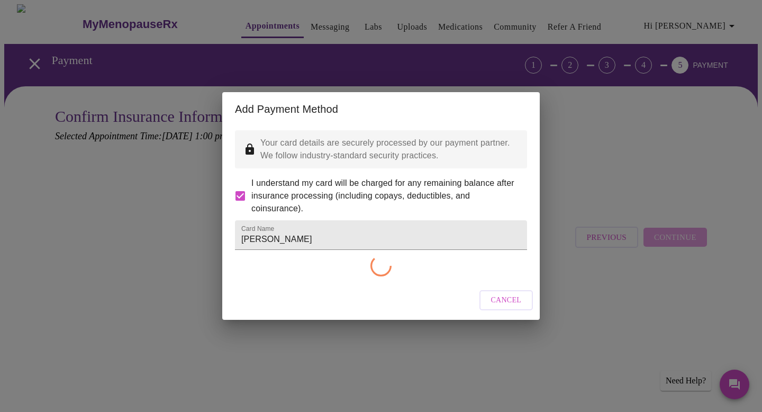
scroll to position [0, 0]
checkbox input "false"
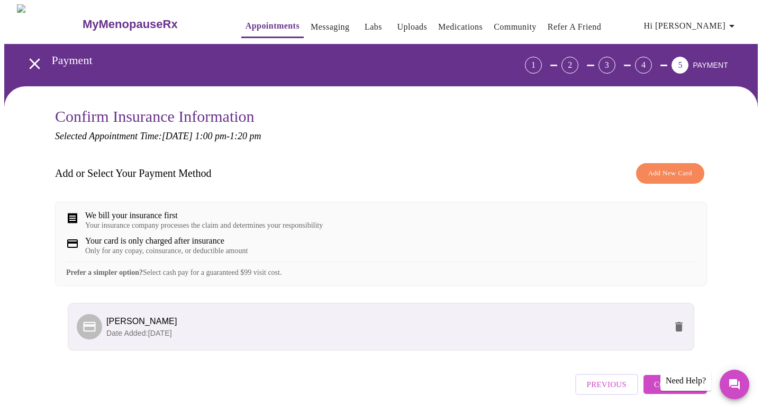
scroll to position [48, 0]
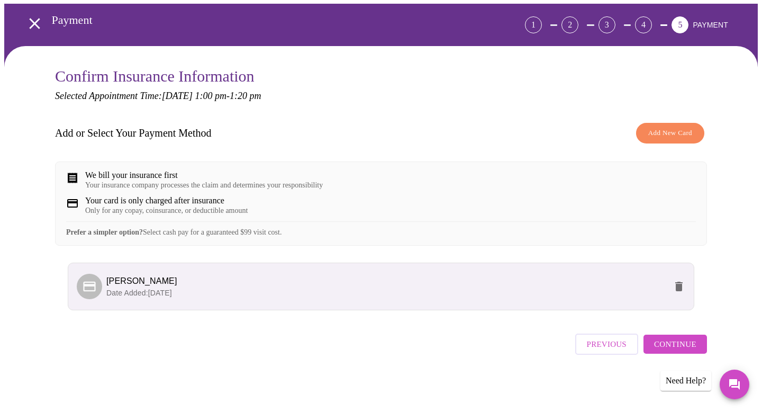
click at [658, 127] on span "Add New Card" at bounding box center [670, 133] width 44 height 12
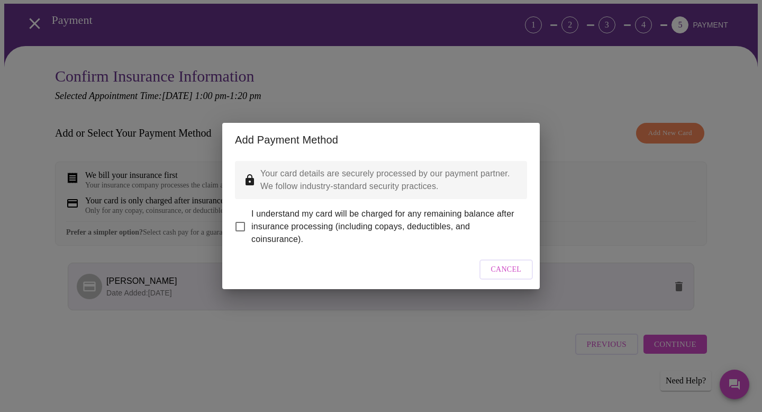
click at [241, 221] on input "I understand my card will be charged for any remaining balance after insurance …" at bounding box center [240, 226] width 22 height 22
checkbox input "true"
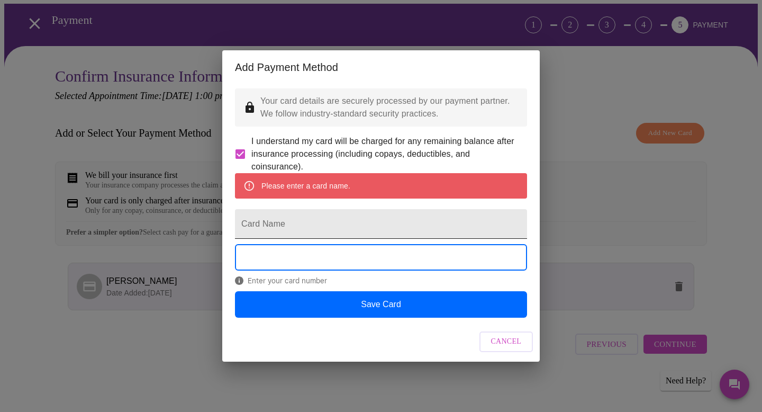
click at [291, 227] on input "Card Name" at bounding box center [381, 224] width 292 height 30
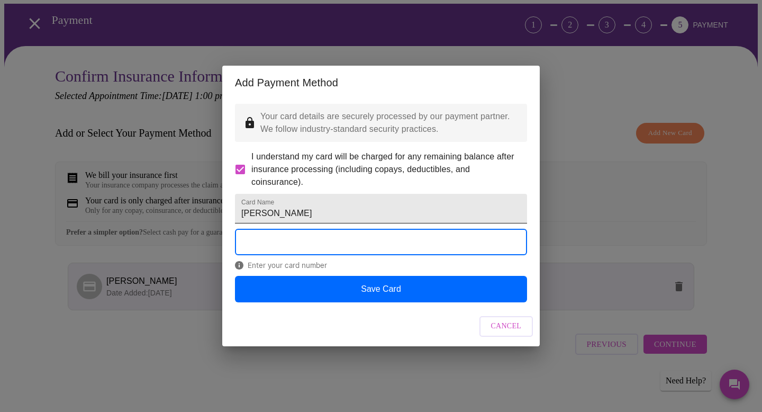
click at [273, 216] on input "Laura M Shoosmith" at bounding box center [381, 209] width 292 height 30
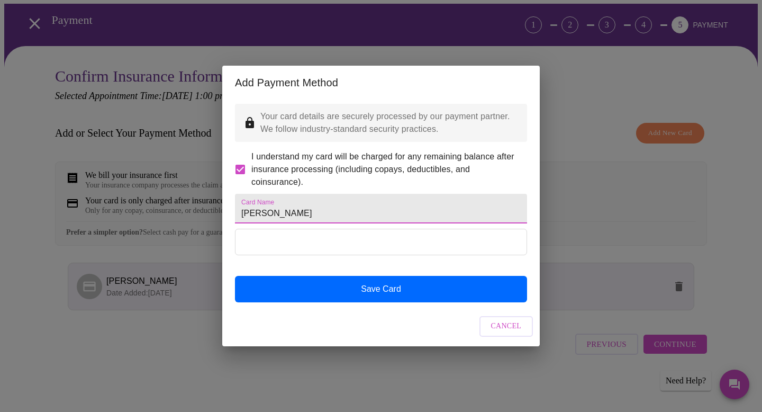
type input "Laura Shoosmith"
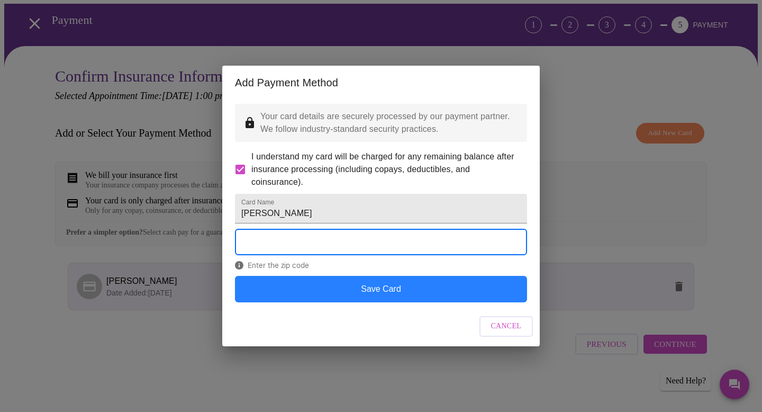
click at [372, 302] on button "Save Card" at bounding box center [381, 289] width 292 height 26
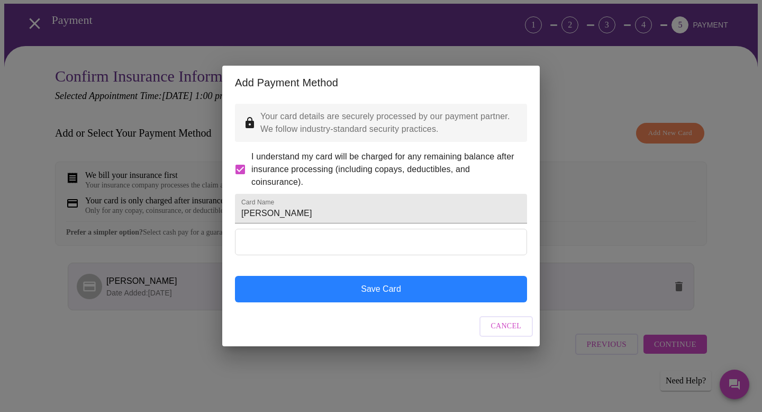
scroll to position [0, 0]
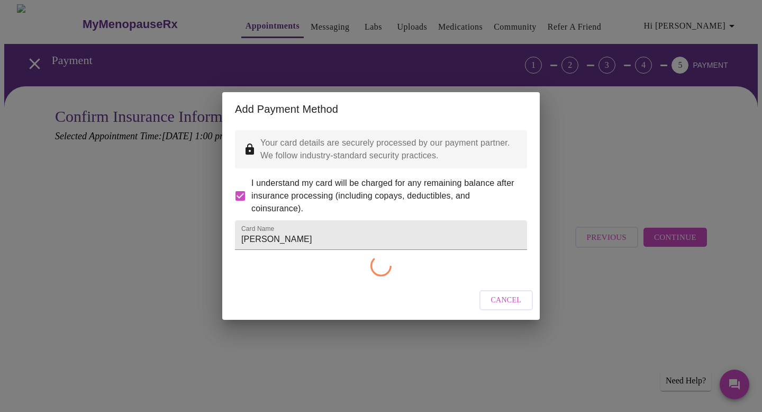
checkbox input "false"
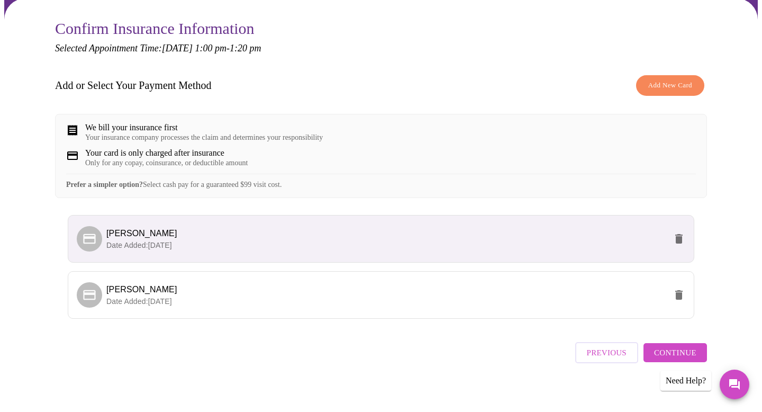
scroll to position [104, 0]
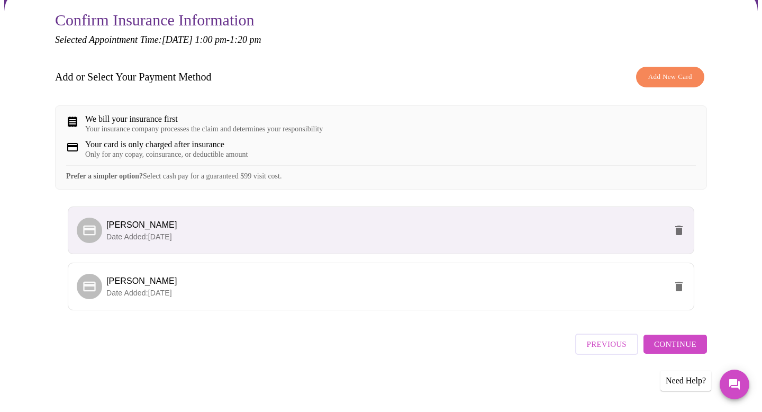
click at [675, 351] on span "Continue" at bounding box center [675, 344] width 42 height 14
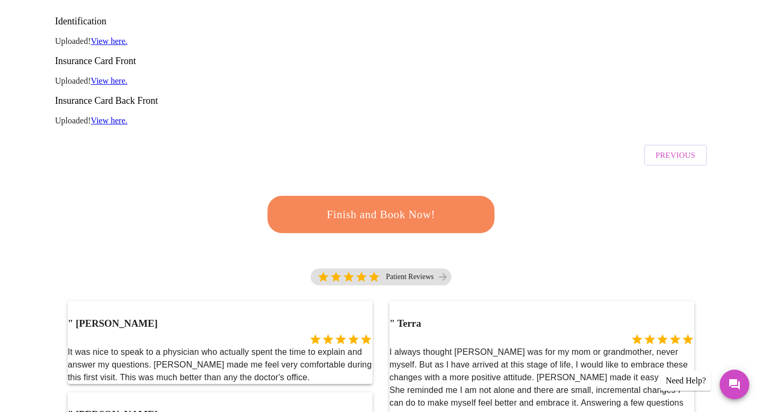
scroll to position [298, 0]
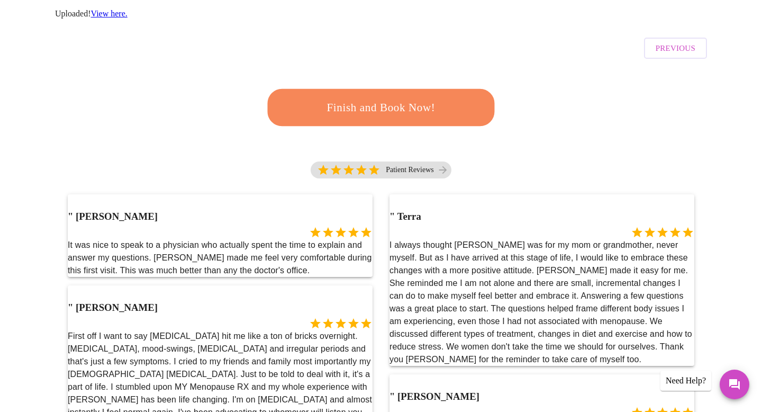
click at [409, 98] on span "Finish and Book Now!" at bounding box center [381, 108] width 196 height 20
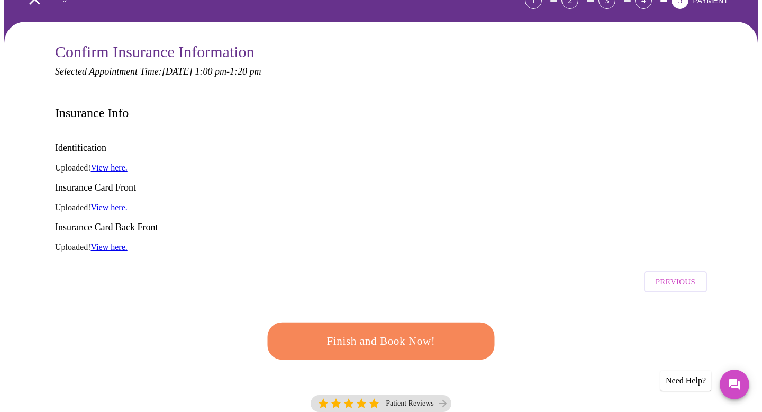
scroll to position [76, 0]
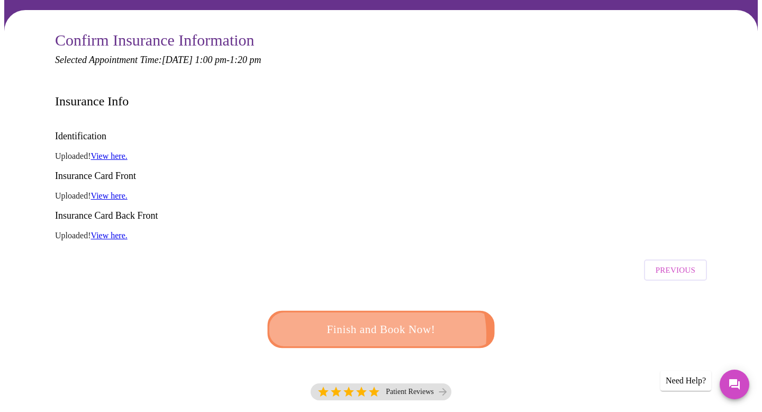
click at [373, 320] on span "Finish and Book Now!" at bounding box center [381, 330] width 196 height 20
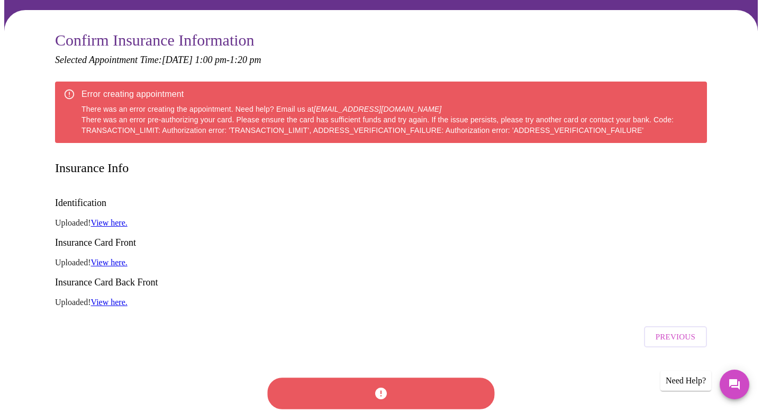
scroll to position [0, 0]
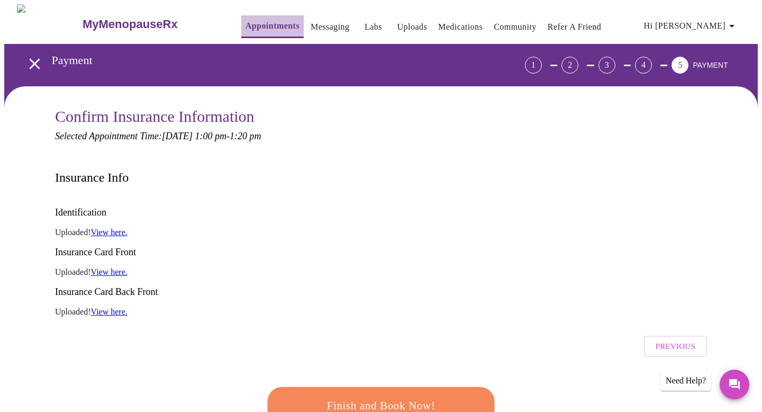
click at [253, 23] on link "Appointments" at bounding box center [273, 26] width 54 height 15
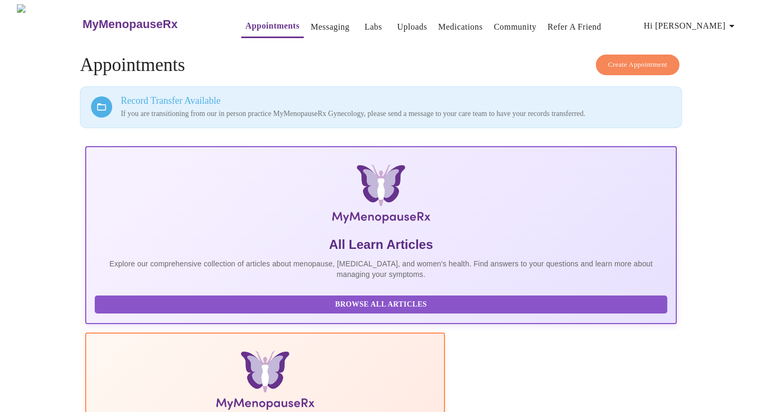
click at [397, 23] on link "Uploads" at bounding box center [412, 27] width 30 height 15
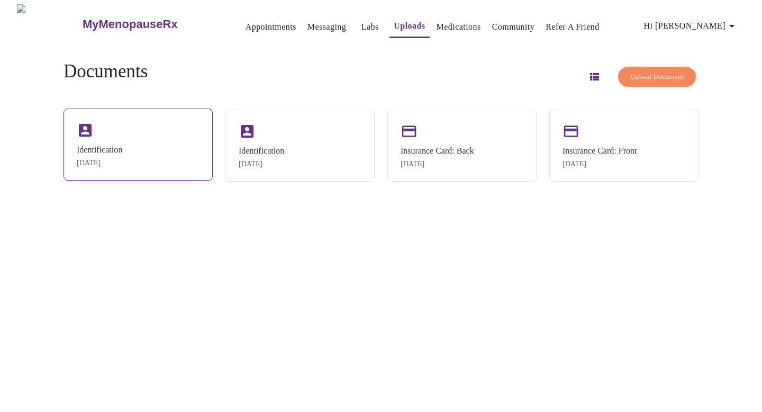
click at [171, 146] on div "Identification Sep 25, 2025" at bounding box center [138, 145] width 149 height 72
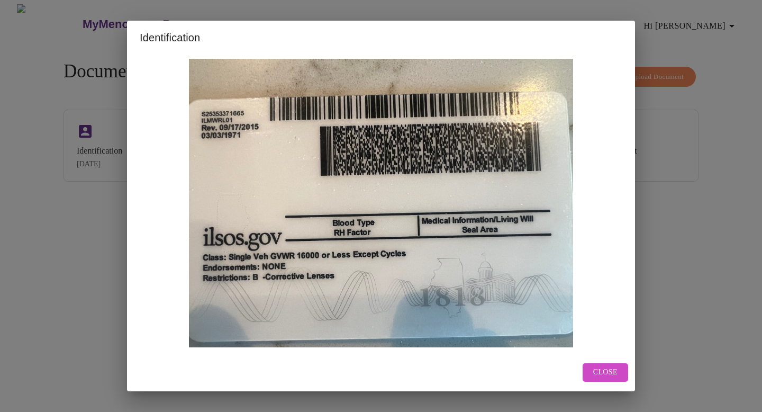
click at [611, 373] on span "Close" at bounding box center [605, 372] width 24 height 13
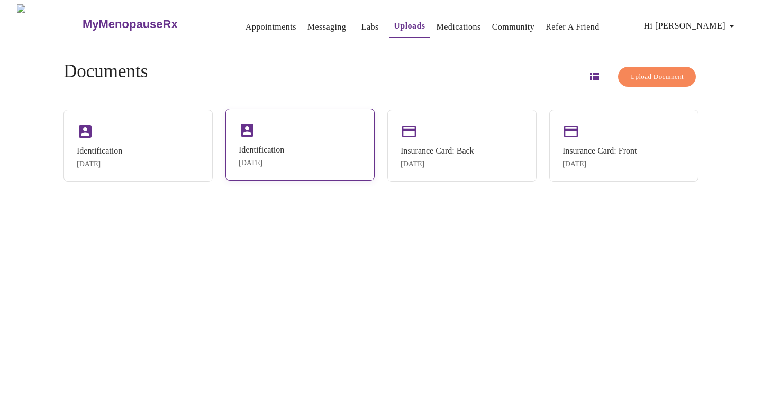
click at [281, 152] on div "Identification" at bounding box center [262, 150] width 46 height 10
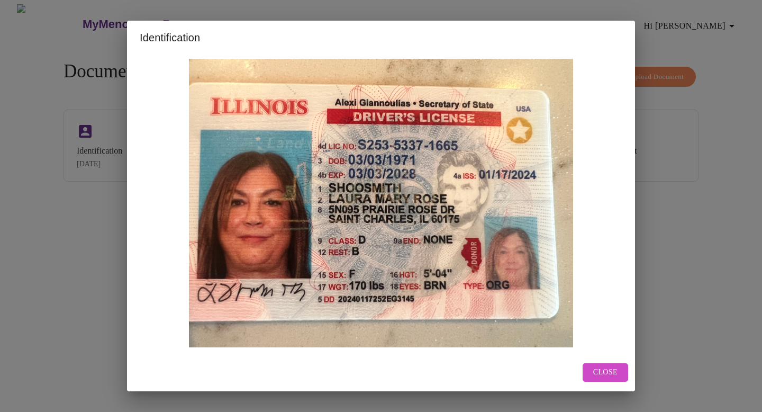
click at [619, 372] on button "Close" at bounding box center [606, 372] width 46 height 19
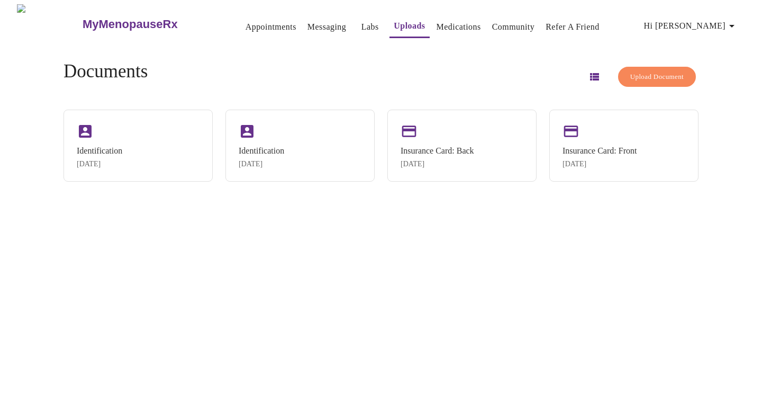
click at [249, 23] on link "Appointments" at bounding box center [271, 27] width 51 height 15
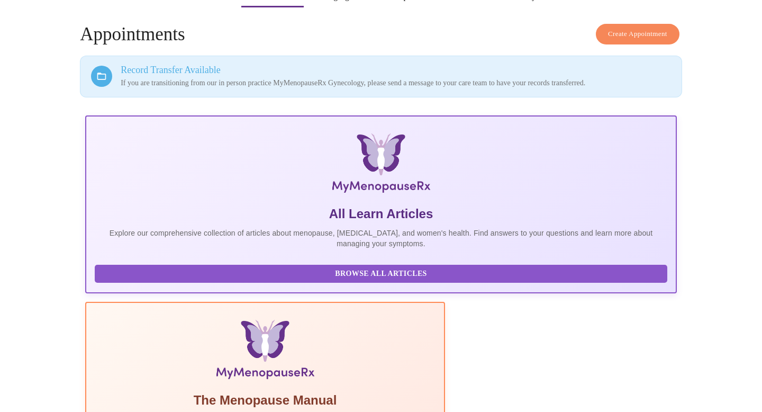
scroll to position [40, 0]
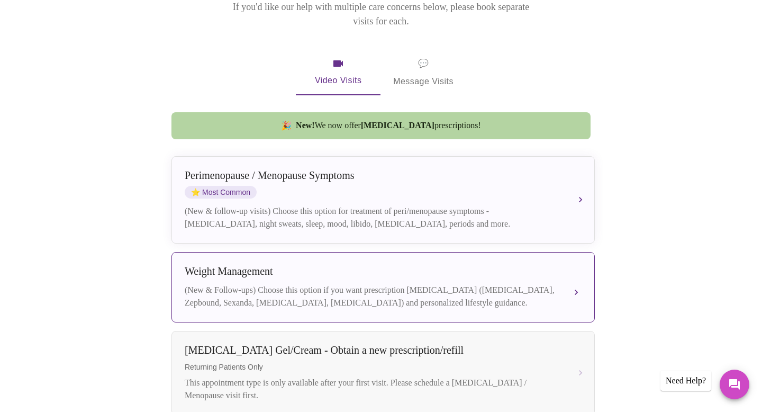
click at [505, 268] on div "Weight Management (New & Follow-ups) Choose this option if you want prescriptio…" at bounding box center [383, 287] width 397 height 44
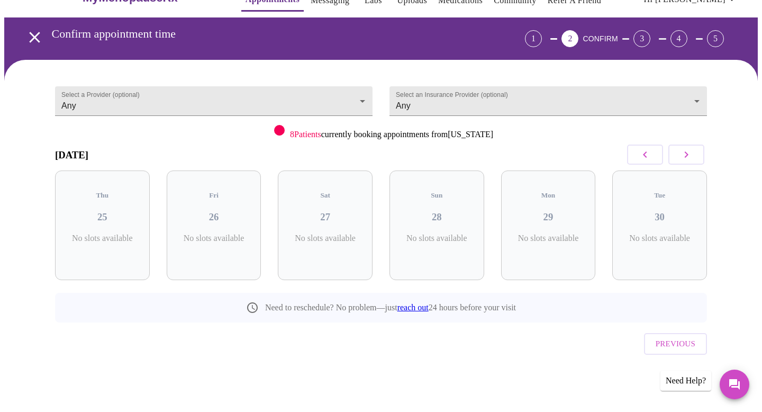
scroll to position [4, 0]
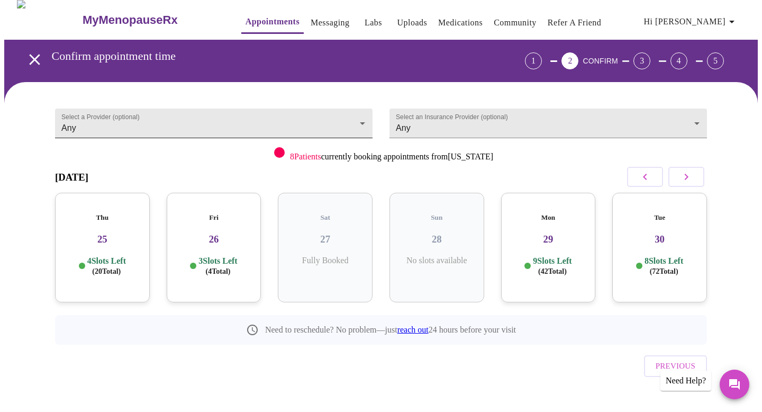
click at [362, 122] on body "MyMenopauseRx Appointments Messaging Labs Uploads Medications Community Refer a…" at bounding box center [381, 215] width 754 height 430
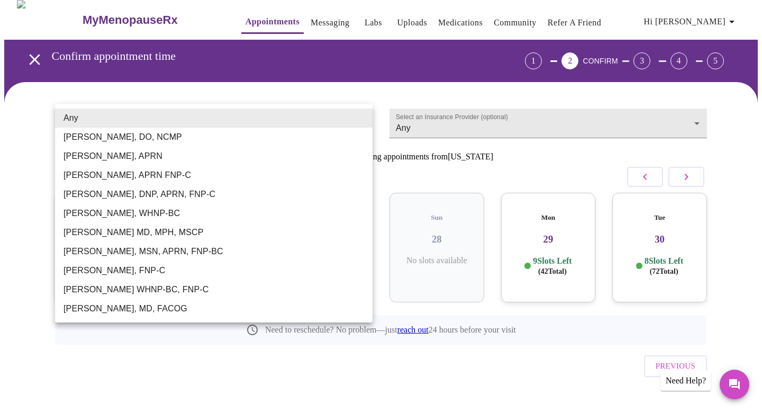
click at [214, 309] on li "Dr. Heather Krantz, MD, FACOG" at bounding box center [214, 308] width 318 height 19
type input "Dr. Heather Krantz, MD, FACOG"
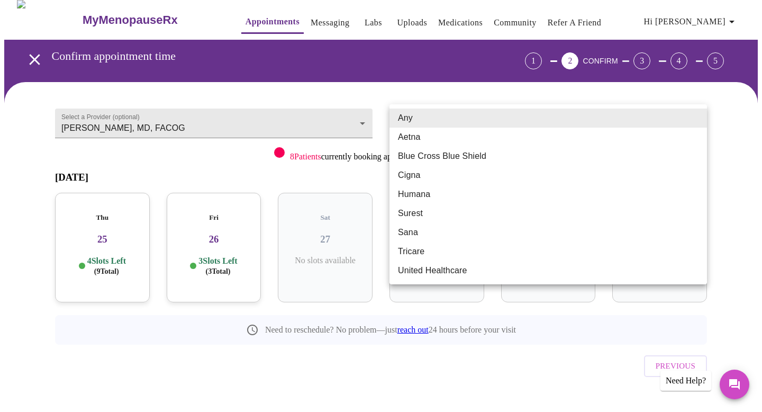
click at [690, 120] on body "MyMenopauseRx Appointments Messaging Labs Uploads Medications Community Refer a…" at bounding box center [381, 215] width 754 height 430
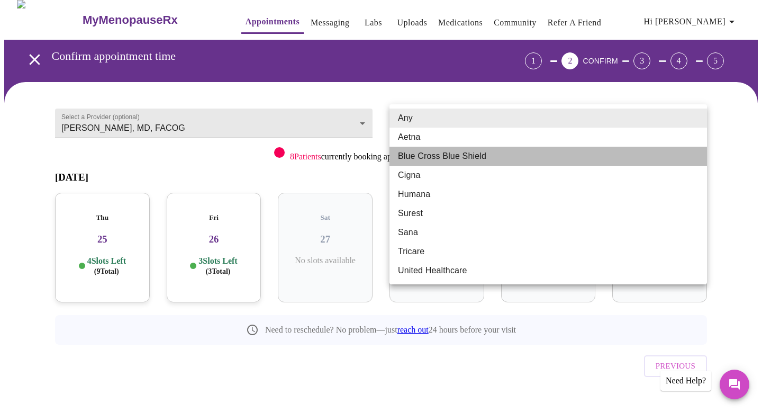
click at [608, 158] on li "Blue Cross Blue Shield" at bounding box center [549, 156] width 318 height 19
type input "Blue Cross Blue Shield"
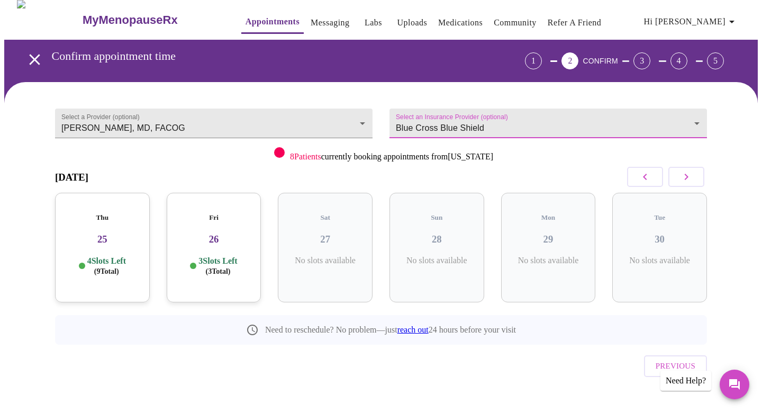
click at [685, 179] on icon "button" at bounding box center [686, 176] width 13 height 13
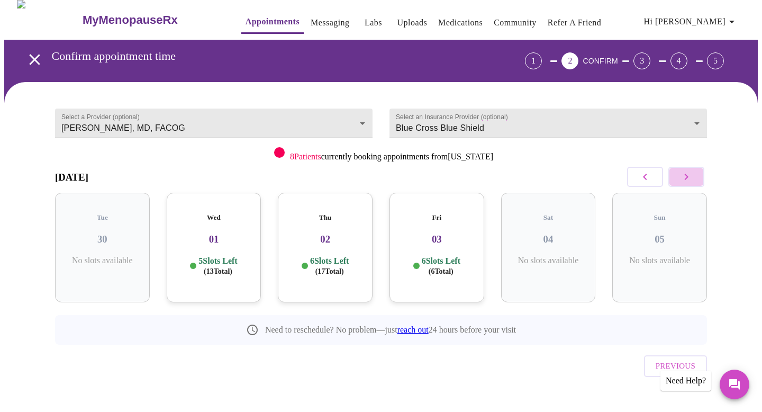
click at [685, 179] on icon "button" at bounding box center [686, 176] width 13 height 13
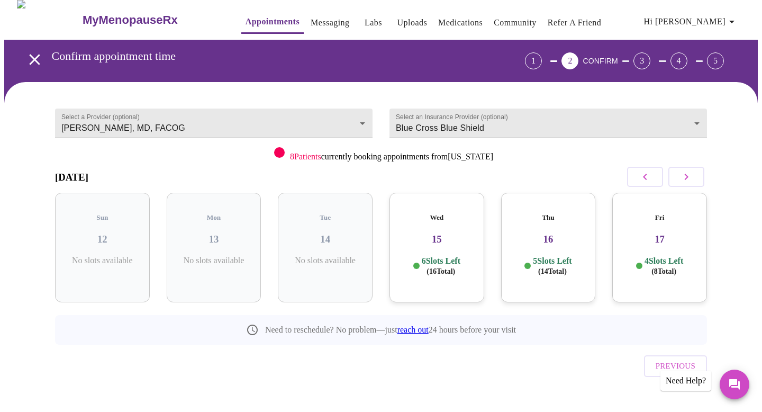
click at [457, 233] on h3 "15" at bounding box center [437, 239] width 78 height 12
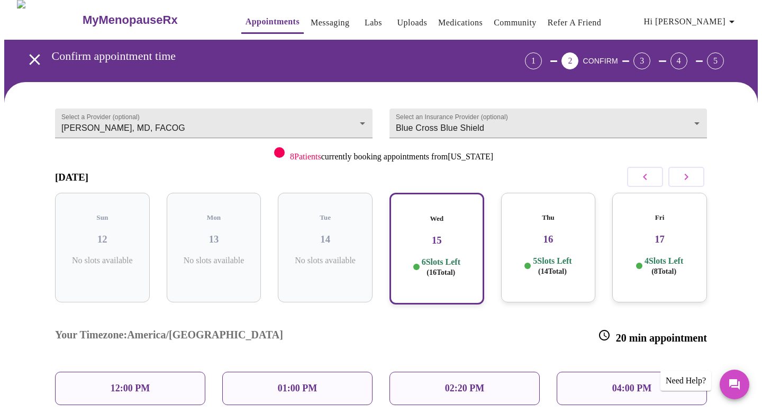
click at [285, 383] on p "01:00 PM" at bounding box center [297, 388] width 39 height 11
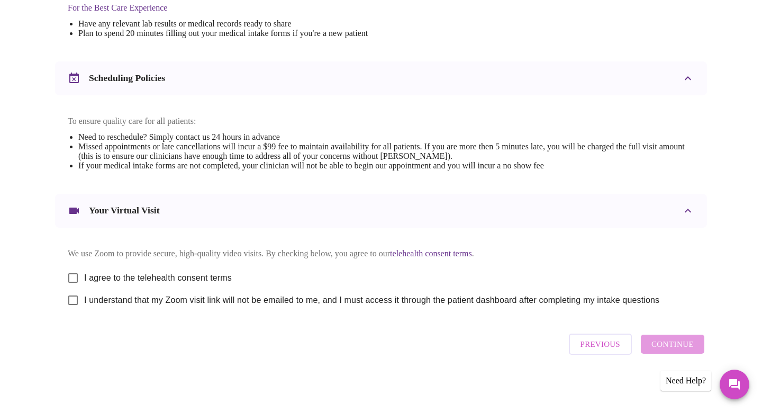
scroll to position [355, 0]
click at [74, 275] on input "I agree to the telehealth consent terms" at bounding box center [73, 278] width 22 height 22
checkbox input "true"
click at [73, 300] on input "I understand that my Zoom visit link will not be emailed to me, and I must acce…" at bounding box center [73, 300] width 22 height 22
checkbox input "true"
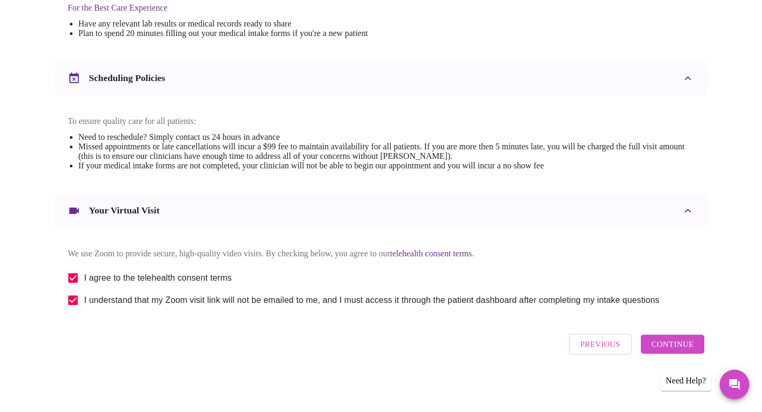
click at [663, 351] on span "Continue" at bounding box center [673, 344] width 42 height 14
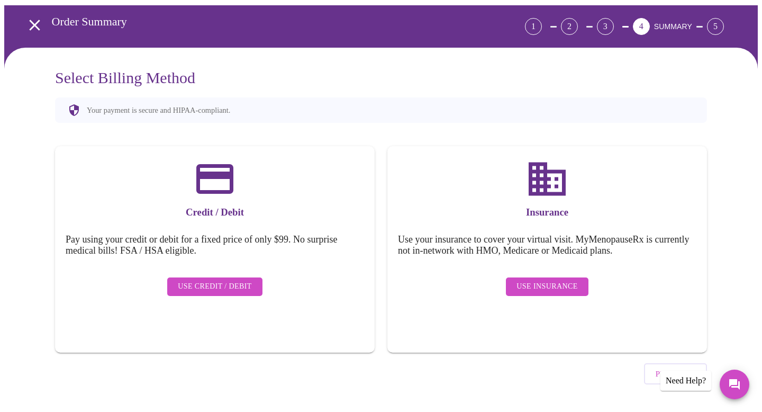
click at [526, 280] on span "Use Insurance" at bounding box center [547, 286] width 61 height 13
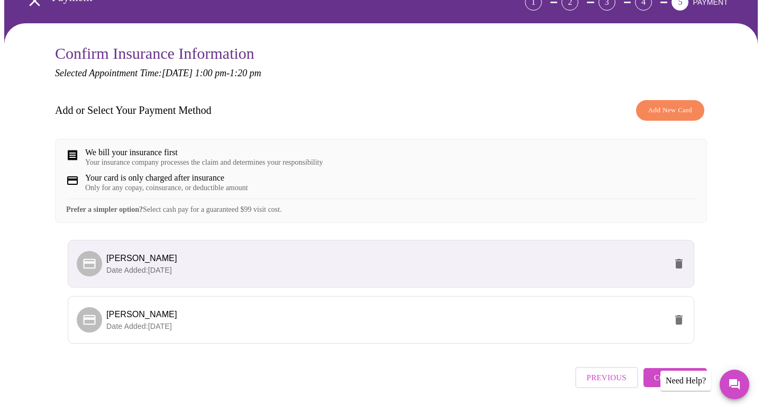
scroll to position [104, 0]
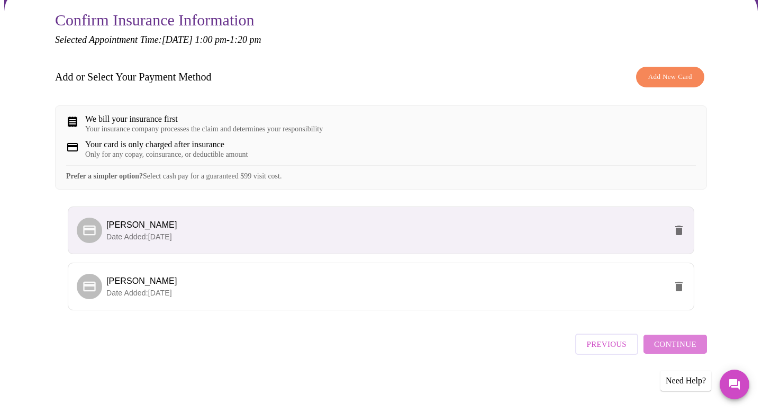
click at [679, 348] on span "Continue" at bounding box center [675, 344] width 42 height 14
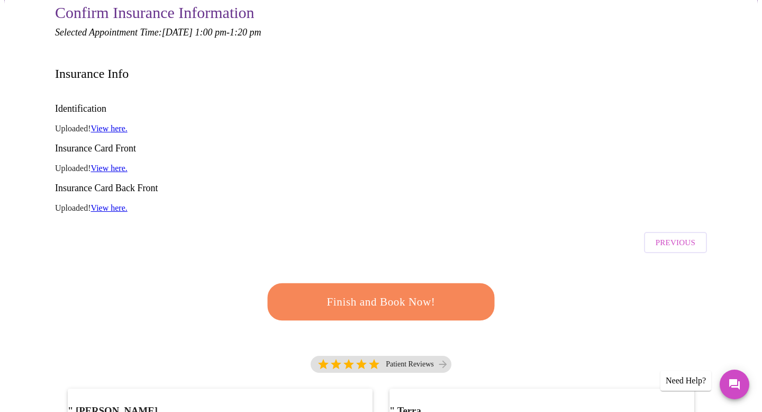
click at [417, 292] on span "Finish and Book Now!" at bounding box center [381, 302] width 196 height 20
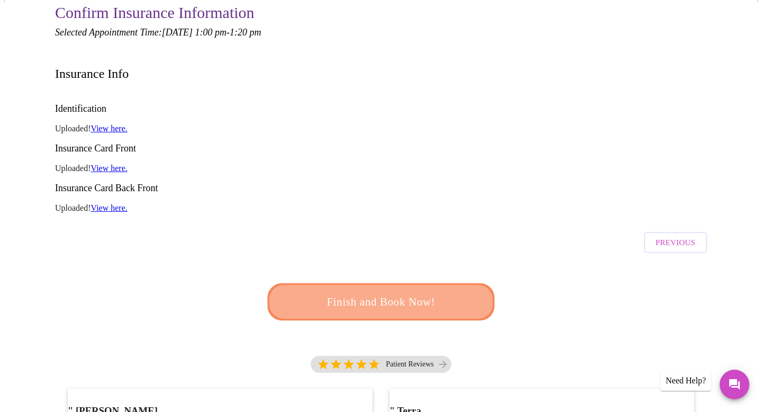
click at [417, 292] on span "Finish and Book Now!" at bounding box center [381, 302] width 196 height 20
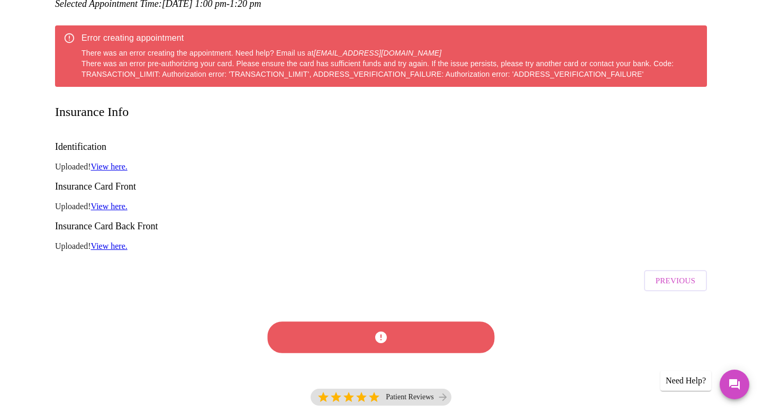
scroll to position [135, 0]
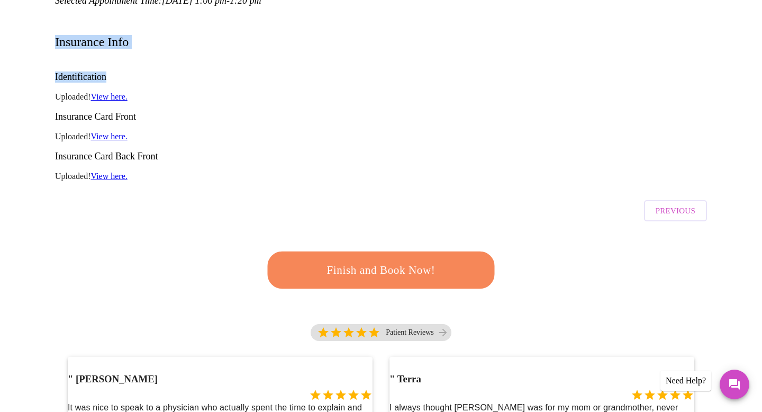
drag, startPoint x: 317, startPoint y: 47, endPoint x: 412, endPoint y: 48, distance: 95.3
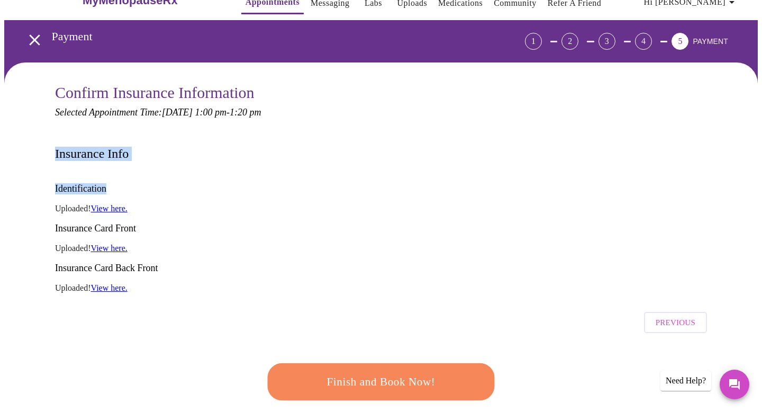
scroll to position [0, 0]
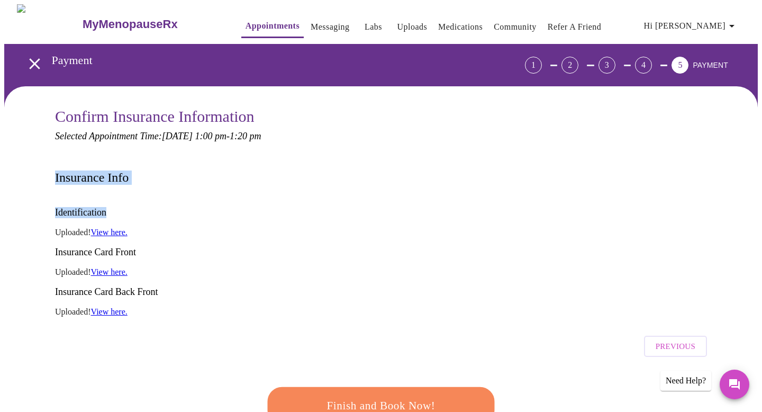
click at [311, 21] on link "Messaging" at bounding box center [330, 27] width 39 height 15
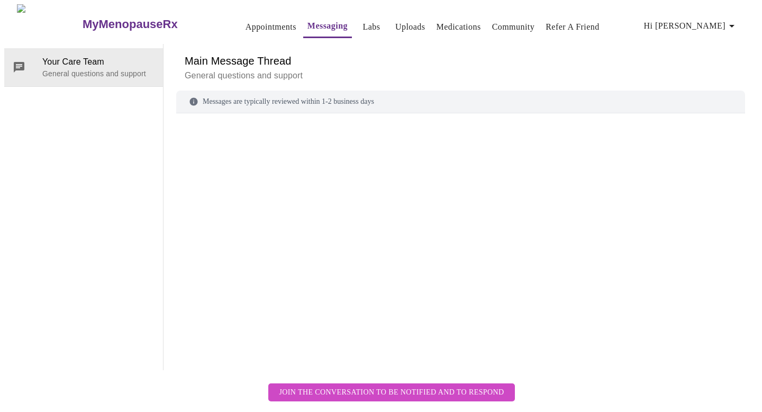
scroll to position [40, 0]
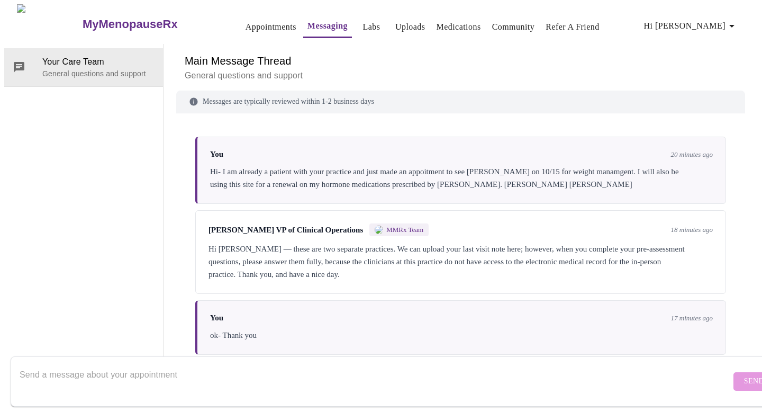
click at [302, 387] on div at bounding box center [375, 381] width 711 height 41
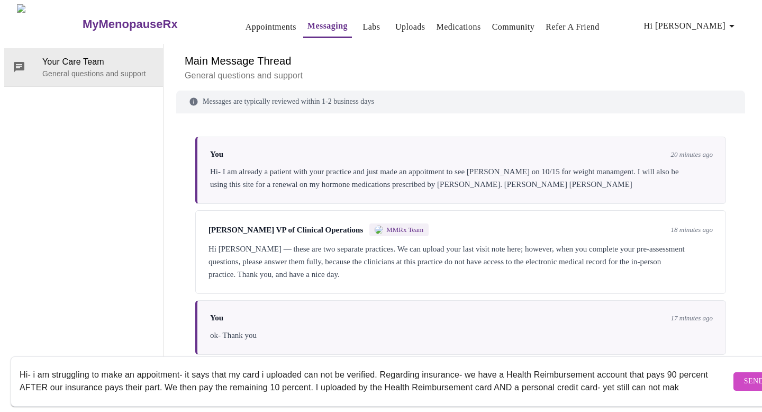
scroll to position [7, 0]
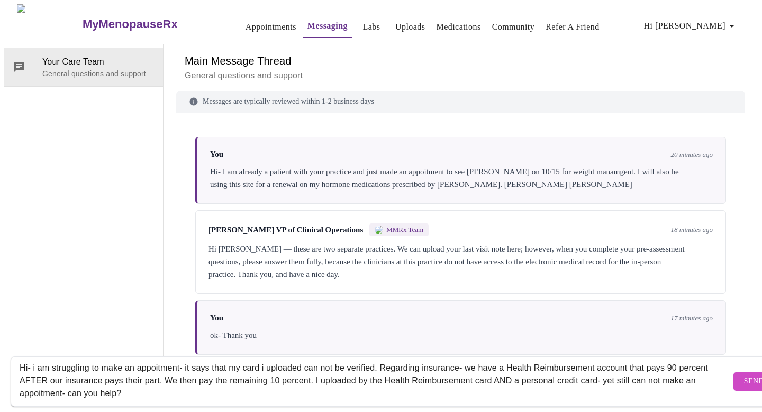
type textarea "Hi- i am struggling to make an appoitment- it says that my card i uploaded can …"
click at [744, 376] on span "Send" at bounding box center [754, 381] width 20 height 13
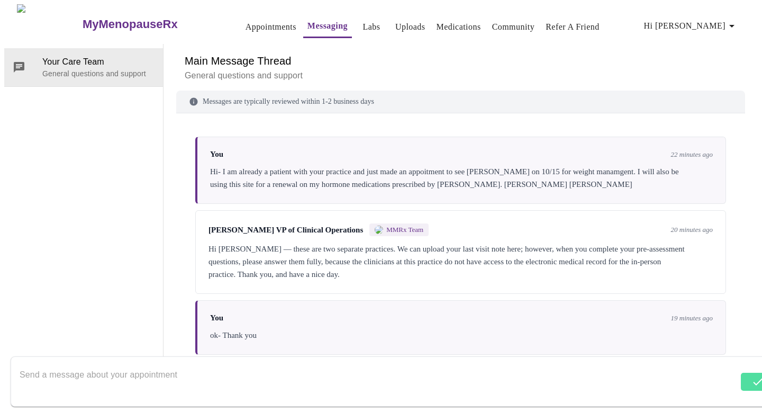
scroll to position [0, 0]
click at [395, 23] on link "Uploads" at bounding box center [410, 27] width 30 height 15
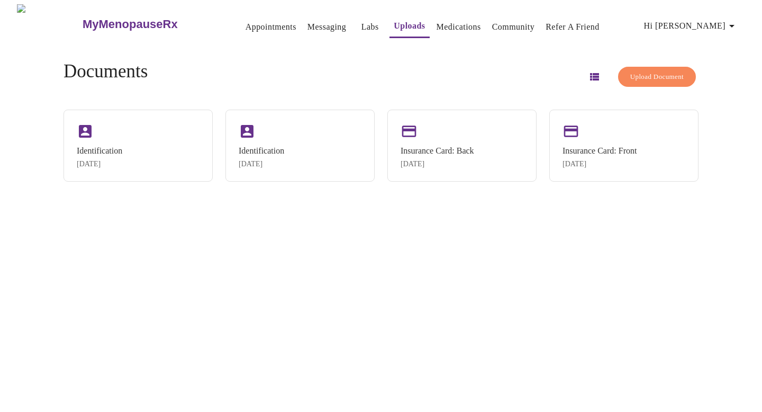
click at [590, 75] on icon "button" at bounding box center [594, 76] width 9 height 7
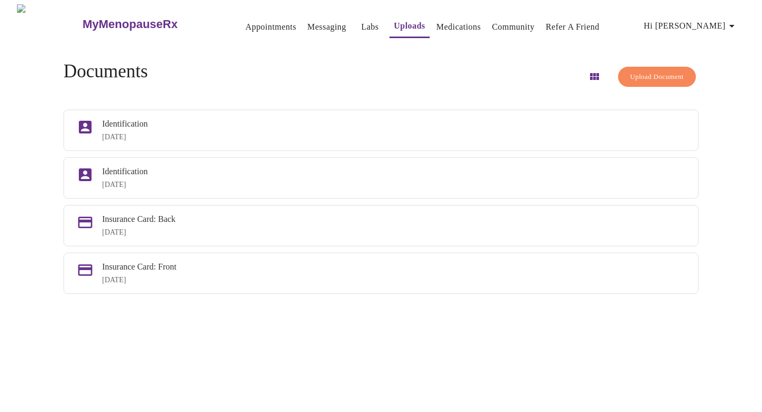
click at [246, 23] on link "Appointments" at bounding box center [271, 27] width 51 height 15
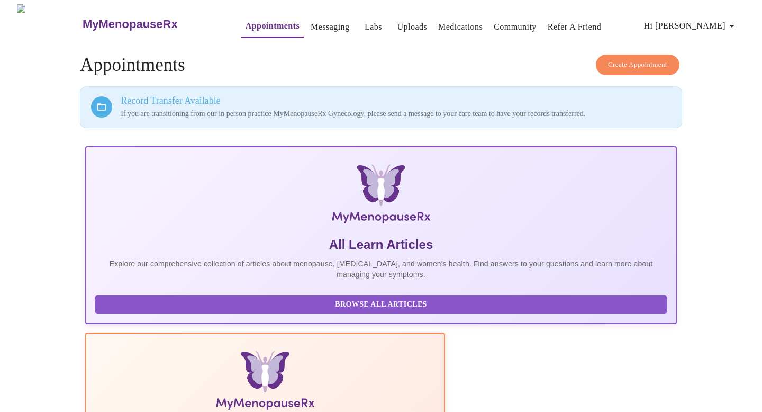
click at [397, 20] on link "Uploads" at bounding box center [412, 27] width 30 height 15
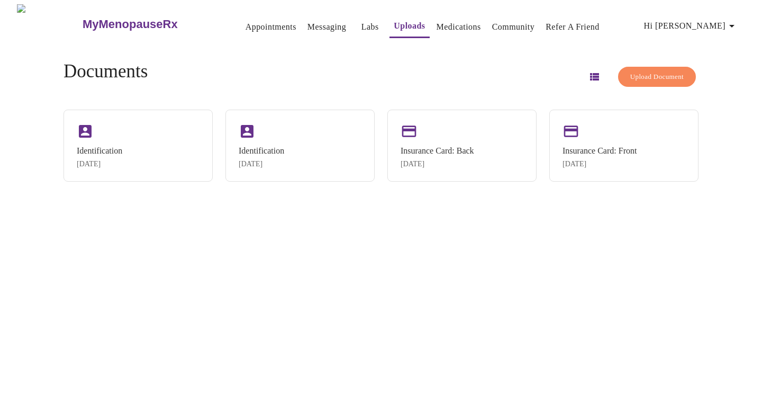
click at [722, 26] on span "Hi [PERSON_NAME]" at bounding box center [691, 26] width 94 height 15
click at [721, 42] on li "Billing" at bounding box center [719, 41] width 49 height 19
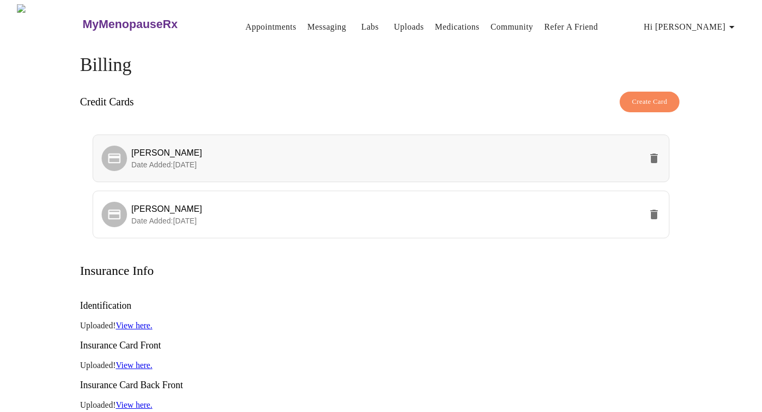
click at [264, 160] on p "Date Added: 09-25-2025" at bounding box center [386, 164] width 510 height 11
click at [184, 160] on span "Date Added: 09-25-2025" at bounding box center [164, 164] width 66 height 8
click at [176, 216] on span "Date Added: 09-25-2025" at bounding box center [164, 220] width 66 height 8
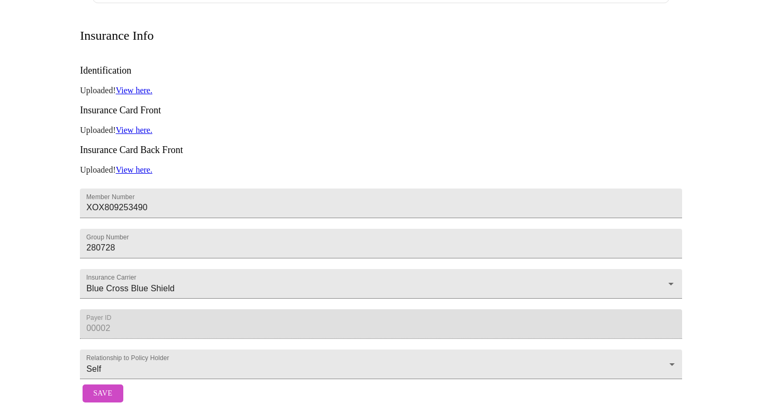
scroll to position [252, 0]
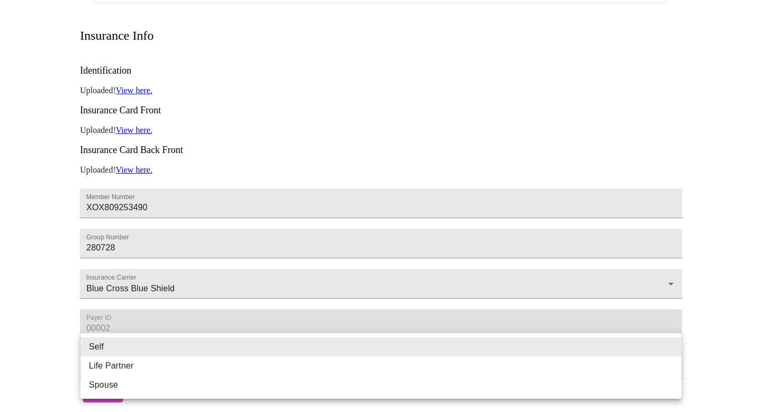
click at [122, 352] on body "MyMenopauseRx Appointments Messaging Labs Uploads Medications Community Refer a…" at bounding box center [381, 88] width 754 height 638
click at [111, 386] on li "Spouse" at bounding box center [380, 384] width 601 height 19
type input "Spouse"
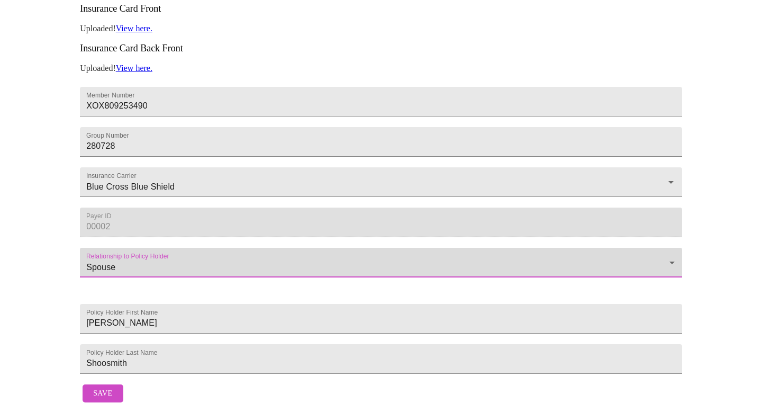
scroll to position [365, 0]
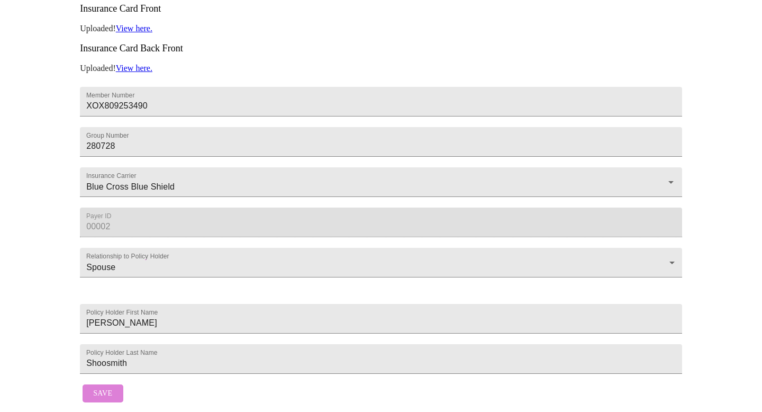
click at [102, 393] on span "Save" at bounding box center [102, 393] width 19 height 13
click at [103, 388] on span "Save" at bounding box center [102, 393] width 19 height 13
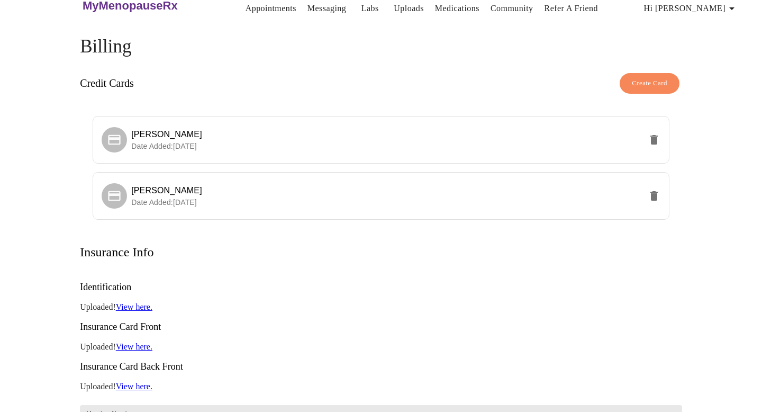
scroll to position [0, 0]
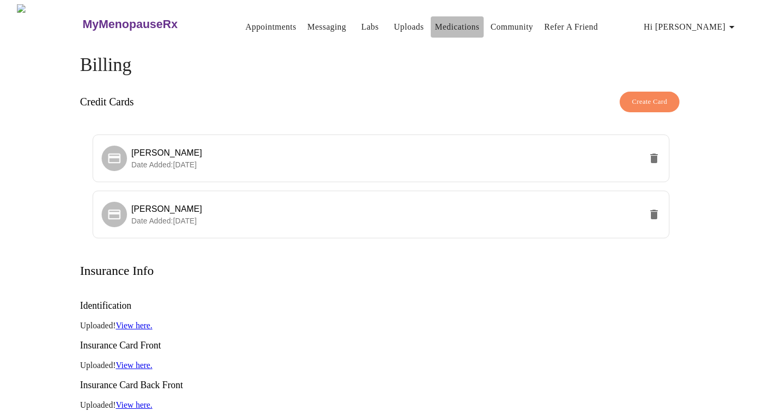
click at [444, 24] on link "Medications" at bounding box center [457, 27] width 44 height 15
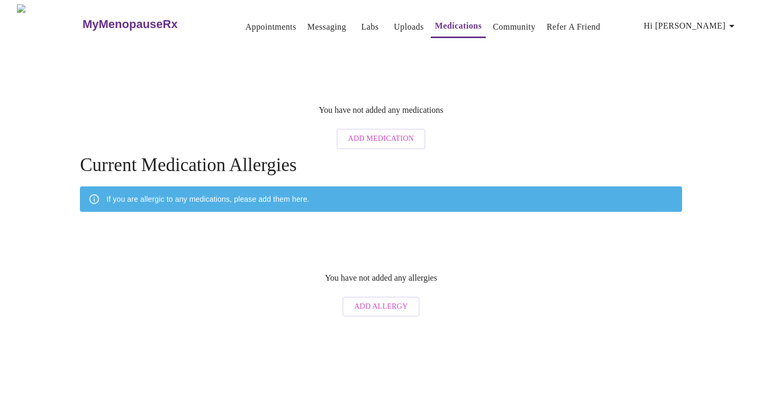
click at [394, 22] on link "Uploads" at bounding box center [409, 27] width 30 height 15
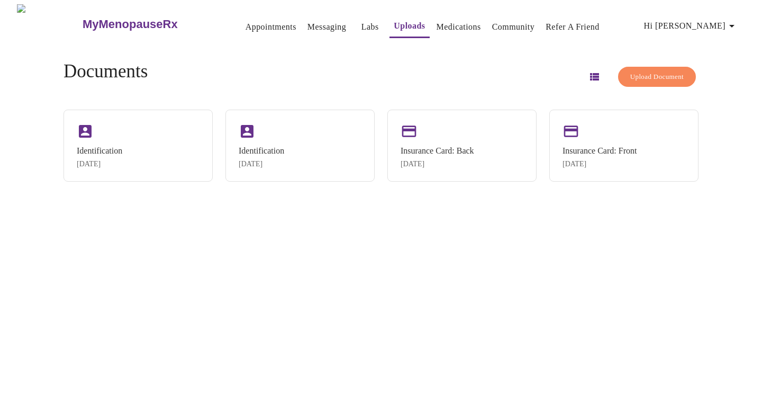
click at [252, 25] on link "Appointments" at bounding box center [271, 27] width 51 height 15
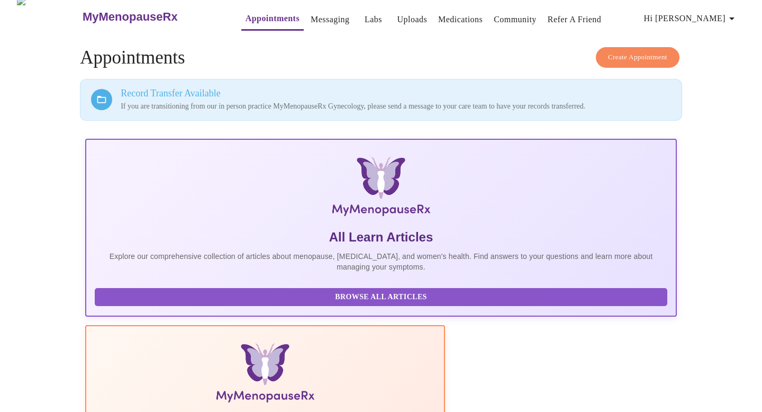
scroll to position [40, 0]
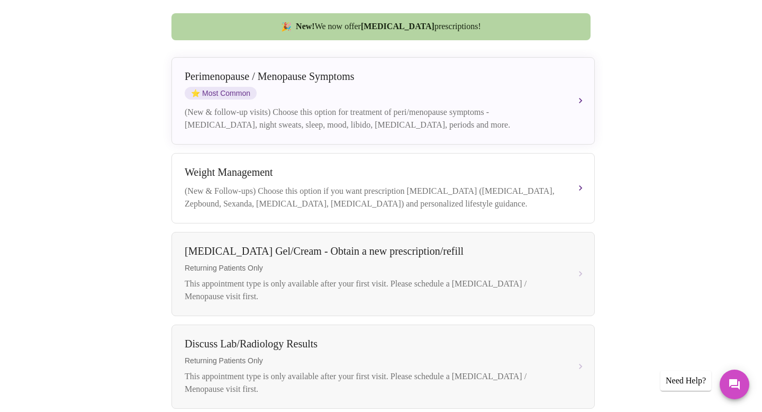
scroll to position [323, 0]
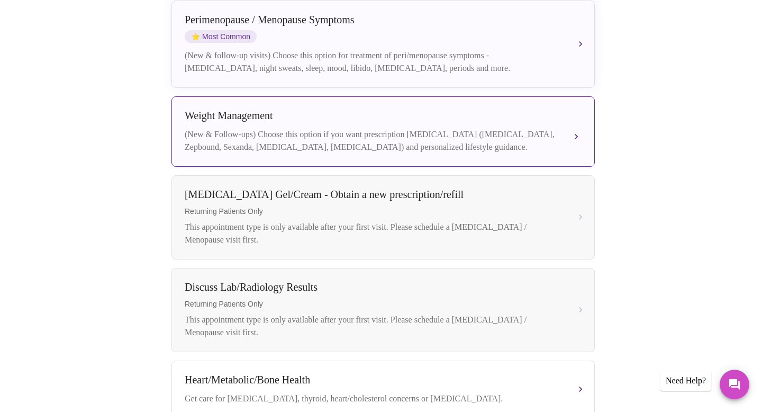
click at [447, 128] on div "(New & Follow-ups) Choose this option if you want prescription weight managemen…" at bounding box center [373, 140] width 376 height 25
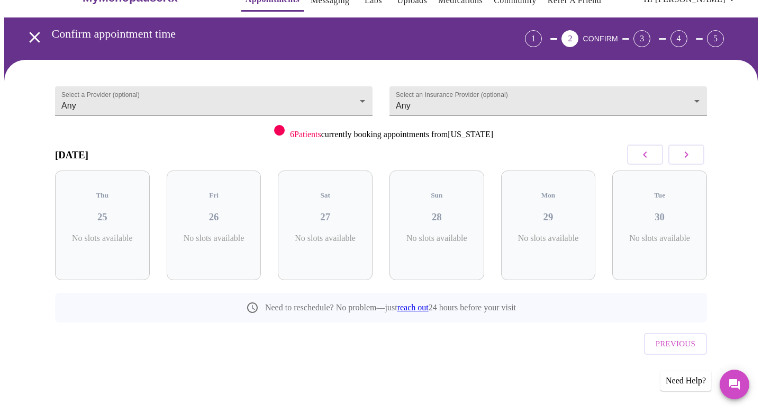
scroll to position [4, 0]
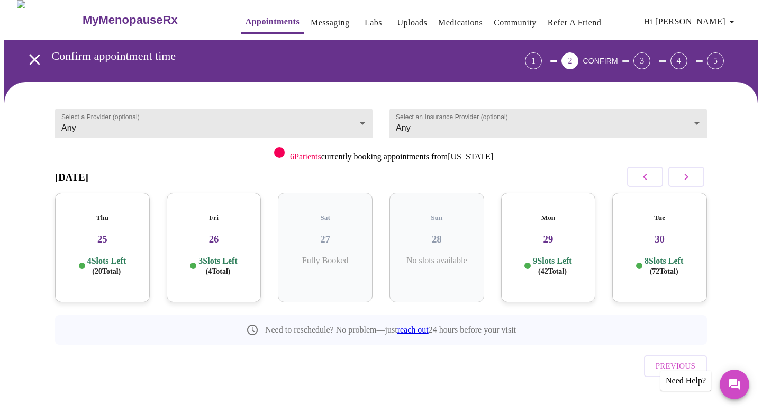
click at [362, 120] on body "MyMenopauseRx Appointments Messaging Labs Uploads Medications Community Refer a…" at bounding box center [381, 215] width 754 height 430
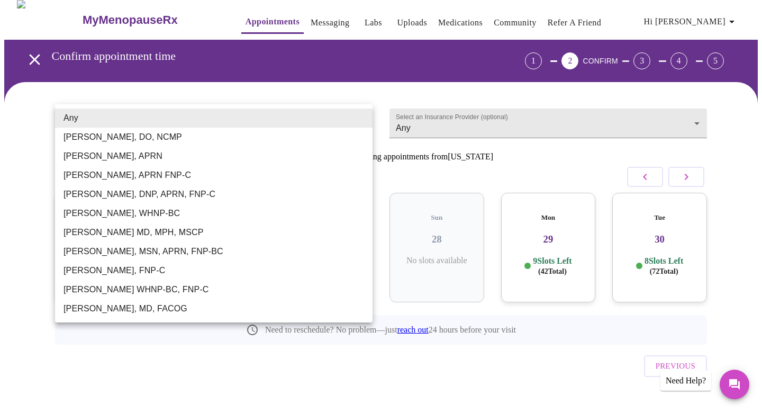
click at [227, 308] on li "Dr. Heather Krantz, MD, FACOG" at bounding box center [214, 308] width 318 height 19
type input "Dr. Heather Krantz, MD, FACOG"
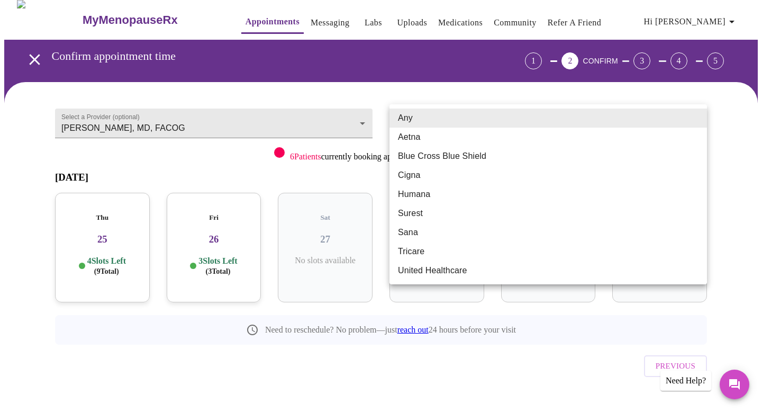
click at [695, 121] on body "MyMenopauseRx Appointments Messaging Labs Uploads Medications Community Refer a…" at bounding box center [381, 215] width 754 height 430
click at [668, 152] on li "Blue Cross Blue Shield" at bounding box center [549, 156] width 318 height 19
type input "Blue Cross Blue Shield"
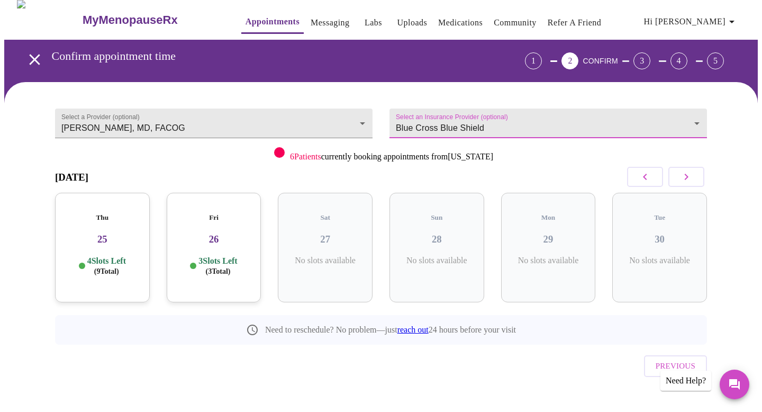
click at [689, 177] on icon "button" at bounding box center [686, 176] width 13 height 13
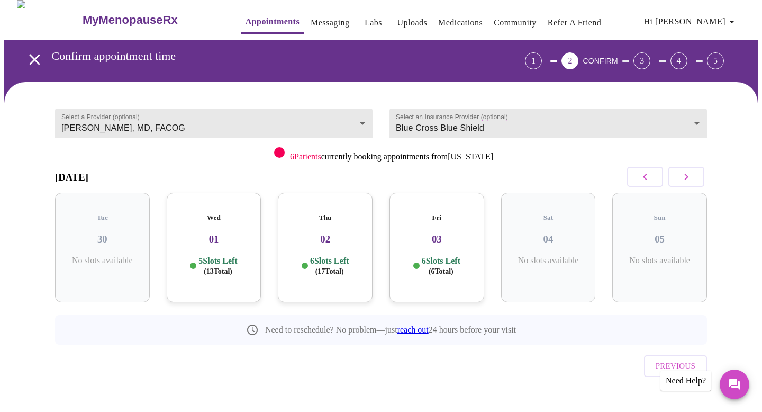
click at [689, 177] on icon "button" at bounding box center [686, 176] width 13 height 13
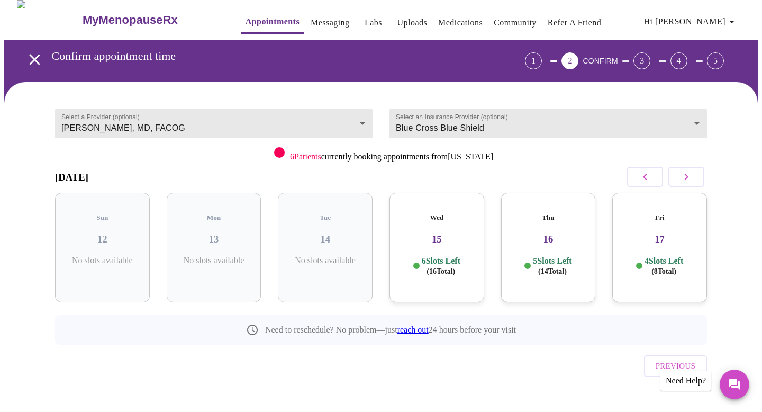
click at [468, 233] on h3 "15" at bounding box center [437, 239] width 78 height 12
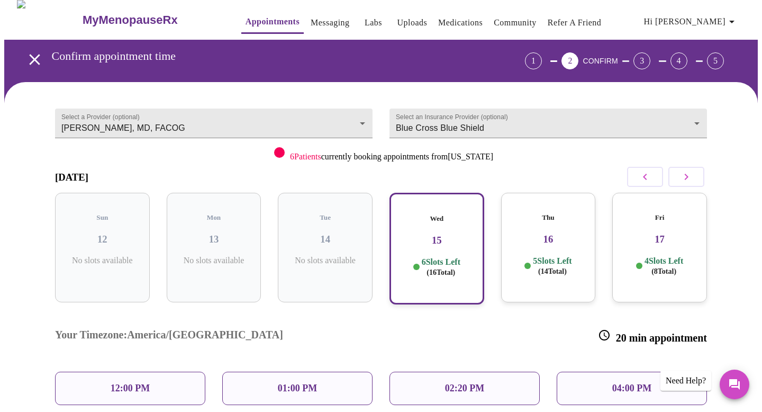
click at [266, 372] on div "01:00 PM" at bounding box center [297, 388] width 150 height 33
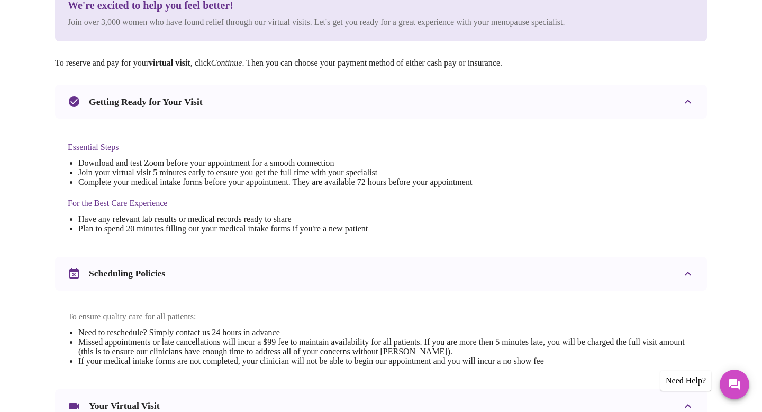
scroll to position [355, 0]
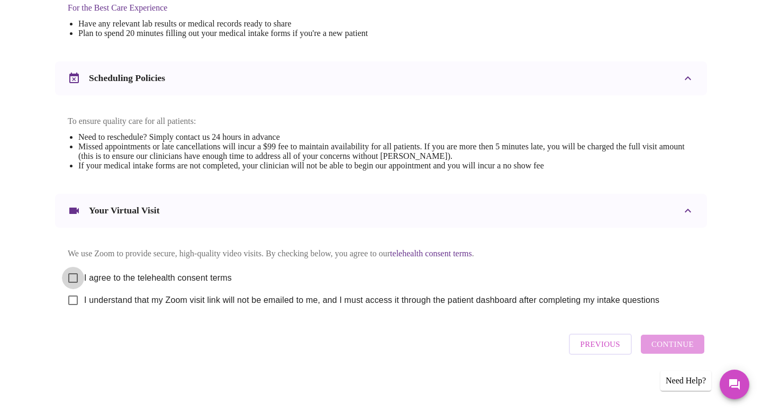
click at [76, 273] on input "I agree to the telehealth consent terms" at bounding box center [73, 278] width 22 height 22
checkbox input "true"
click at [76, 302] on input "I understand that my Zoom visit link will not be emailed to me, and I must acce…" at bounding box center [73, 300] width 22 height 22
checkbox input "true"
click at [661, 347] on span "Continue" at bounding box center [673, 344] width 42 height 14
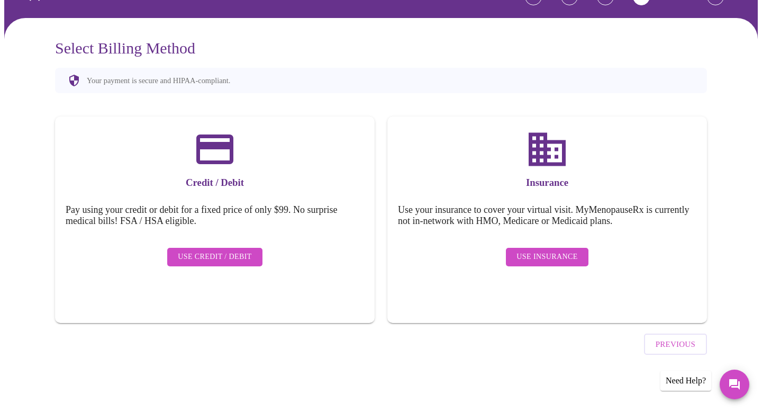
scroll to position [39, 0]
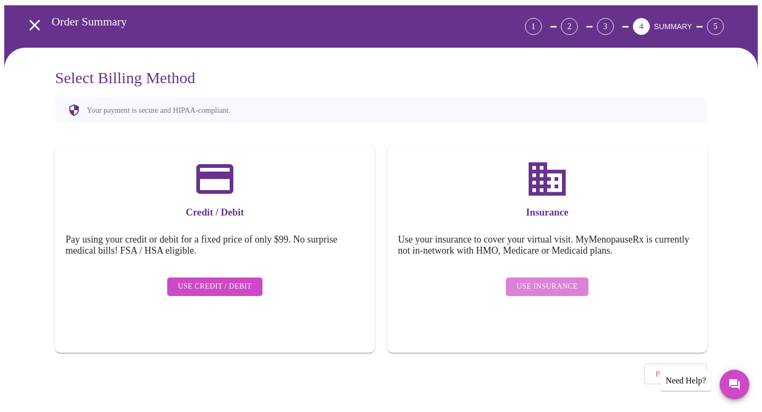
click at [561, 283] on span "Use Insurance" at bounding box center [547, 286] width 61 height 13
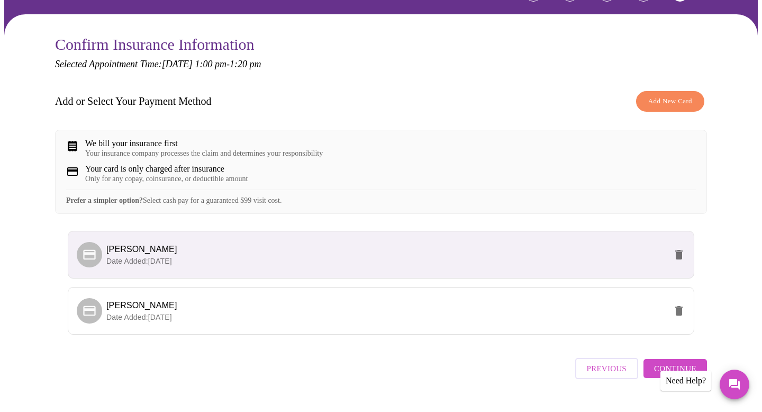
scroll to position [104, 0]
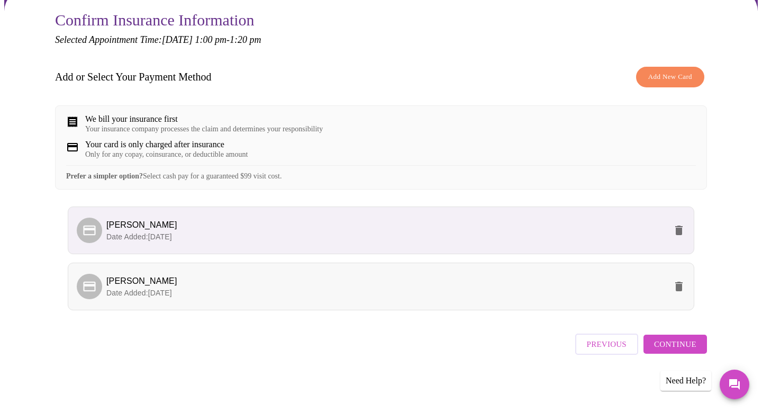
click at [124, 295] on span "Date Added: 09-25-2025" at bounding box center [139, 292] width 66 height 8
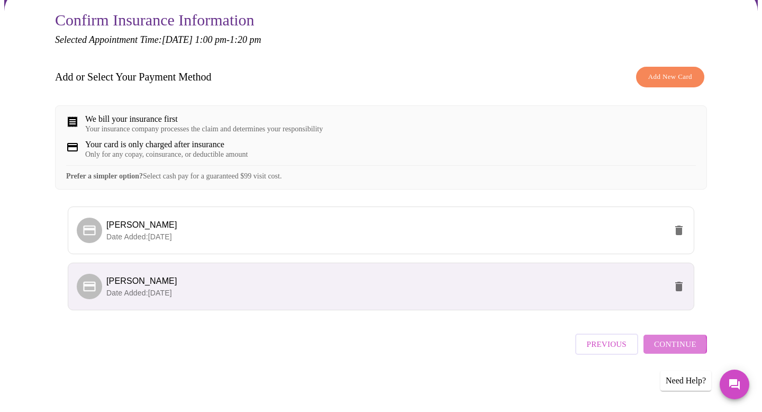
click at [667, 348] on span "Continue" at bounding box center [675, 344] width 42 height 14
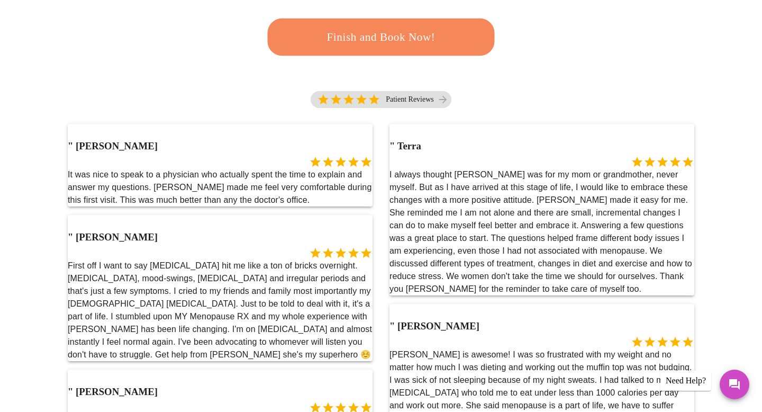
scroll to position [0, 0]
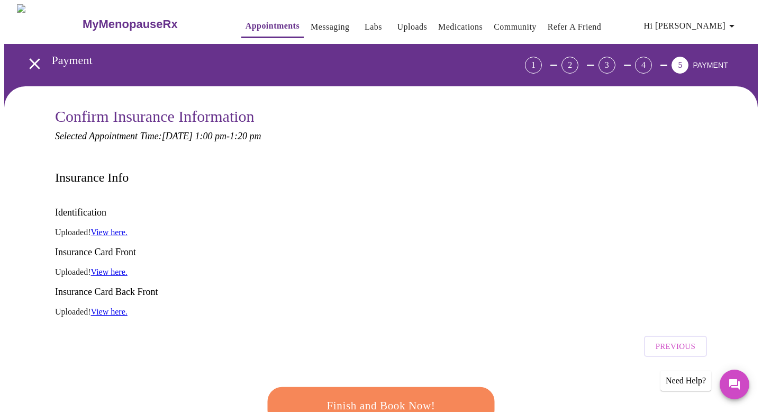
click at [118, 228] on link "View here." at bounding box center [109, 232] width 37 height 9
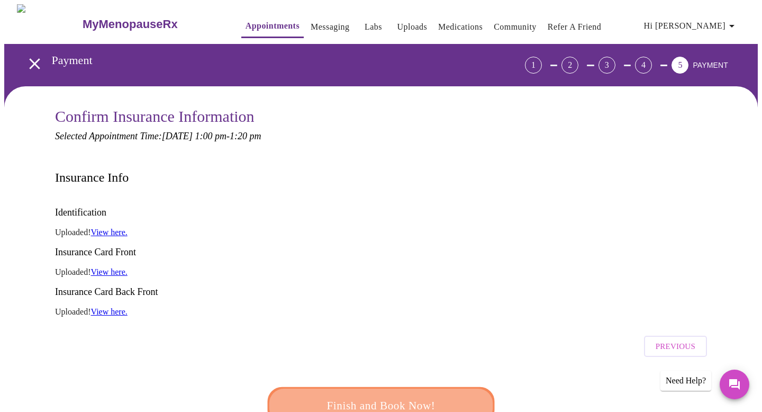
click at [403, 396] on span "Finish and Book Now!" at bounding box center [381, 406] width 196 height 20
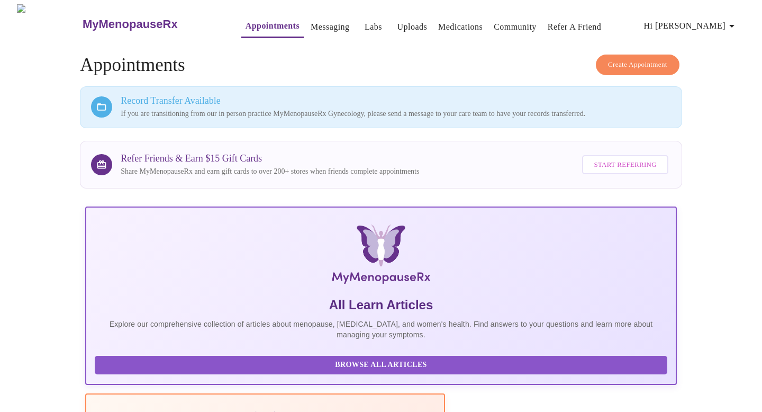
click at [252, 20] on link "Appointments" at bounding box center [273, 26] width 54 height 15
click at [246, 23] on link "Appointments" at bounding box center [273, 26] width 54 height 15
click at [311, 22] on link "Messaging" at bounding box center [330, 27] width 39 height 15
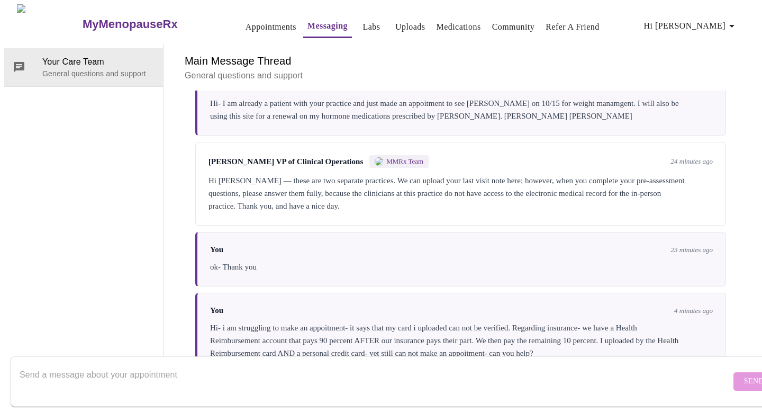
scroll to position [65, 0]
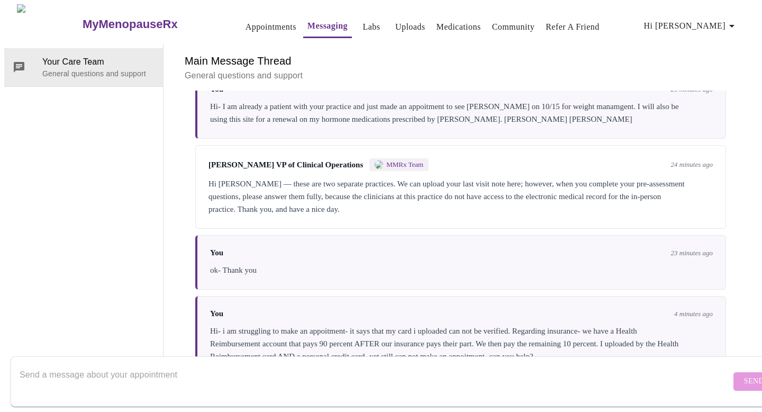
click at [147, 364] on textarea "Send a message about your appointment" at bounding box center [375, 381] width 711 height 34
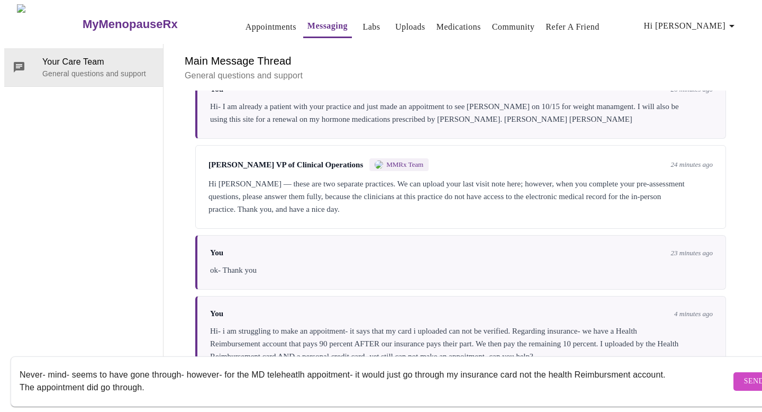
type textarea "Never- mind- seems to have gone through- however- for the MD teleheatlh appoitm…"
click at [734, 377] on button "Send" at bounding box center [754, 381] width 41 height 19
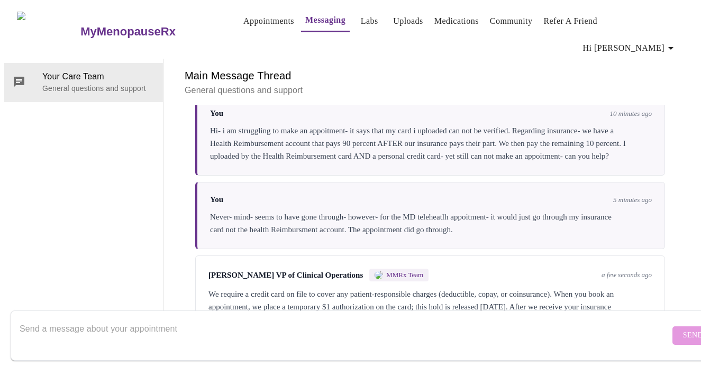
scroll to position [335, 0]
click at [210, 319] on textarea "Send a message about your appointment" at bounding box center [345, 336] width 650 height 34
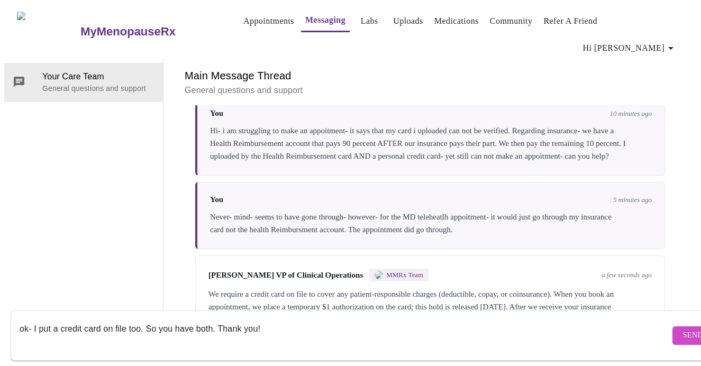
type textarea "ok- I put a credit card on file too. So you have both. Thank you!"
click at [683, 329] on span "Send" at bounding box center [693, 335] width 20 height 13
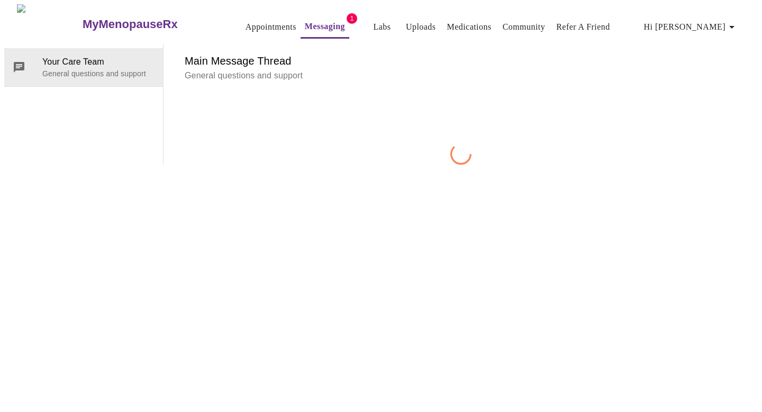
scroll to position [40, 0]
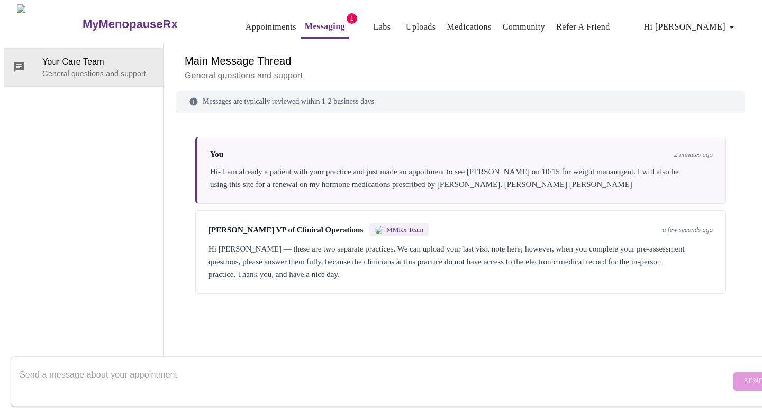
click at [294, 379] on textarea "Send a message about your appointment" at bounding box center [375, 381] width 711 height 34
type textarea "ok- Thank you"
click at [734, 372] on button "Send" at bounding box center [754, 381] width 41 height 19
